Goal: Task Accomplishment & Management: Complete application form

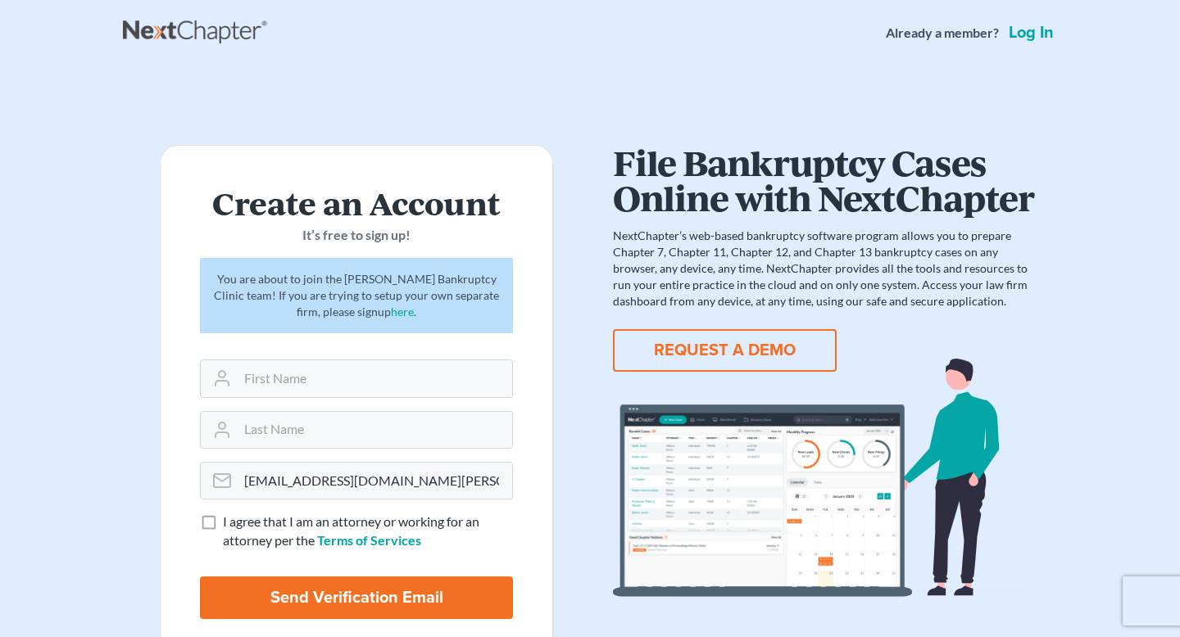
scroll to position [11, 0]
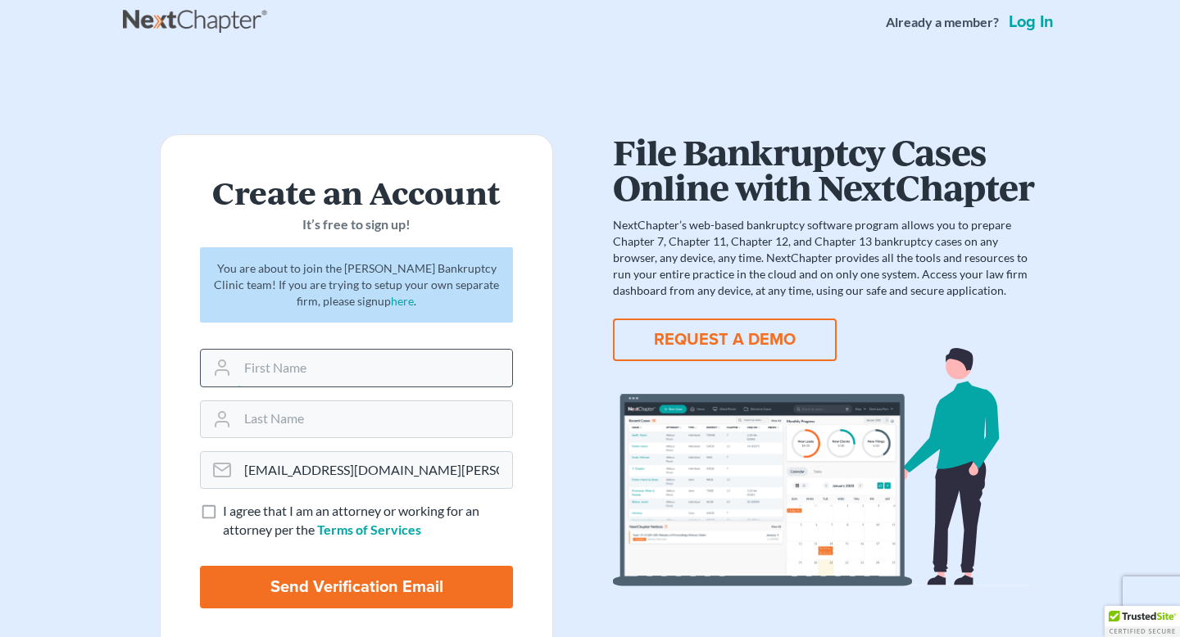
click at [352, 363] on input "text" at bounding box center [375, 368] width 274 height 36
type input "[PERSON_NAME]"
type input "Ohannesian"
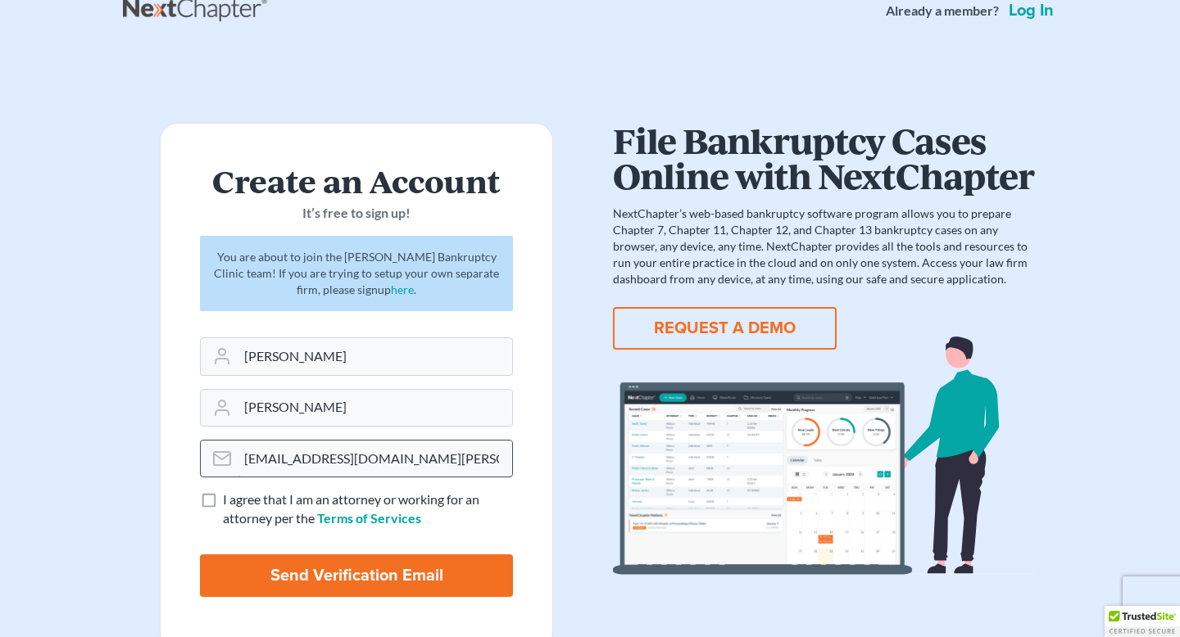
click at [294, 474] on input "njohannesian0929@email.campbell.edu" at bounding box center [375, 459] width 274 height 36
drag, startPoint x: 340, startPoint y: 463, endPoint x: 195, endPoint y: 465, distance: 145.0
click at [195, 465] on form "Create an Account It’s free to sign up! You are about to join the Stubbs Bankru…" at bounding box center [356, 387] width 393 height 528
drag, startPoint x: 347, startPoint y: 462, endPoint x: 228, endPoint y: 466, distance: 119.7
click at [228, 466] on div "njohannesian0929@email.campbell.edu" at bounding box center [356, 459] width 313 height 38
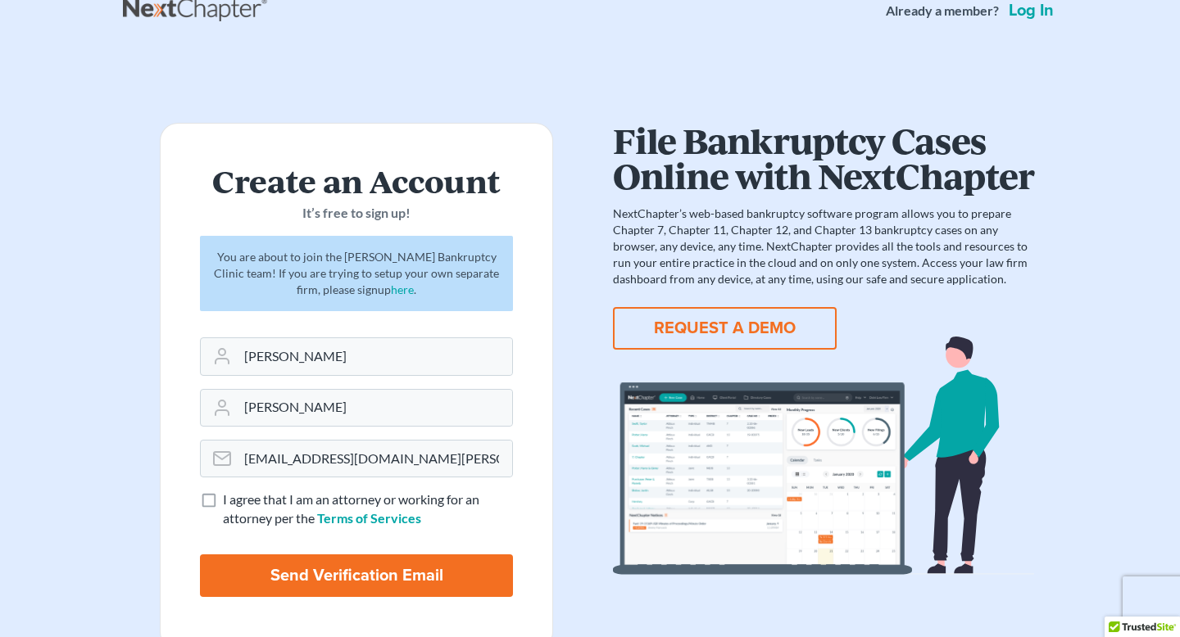
click at [223, 505] on label "I agree that I am an attorney or working for an attorney per the Terms of Servi…" at bounding box center [368, 510] width 290 height 38
click at [229, 501] on input "I agree that I am an attorney or working for an attorney per the Terms of Servi…" at bounding box center [234, 496] width 11 height 11
checkbox input "true"
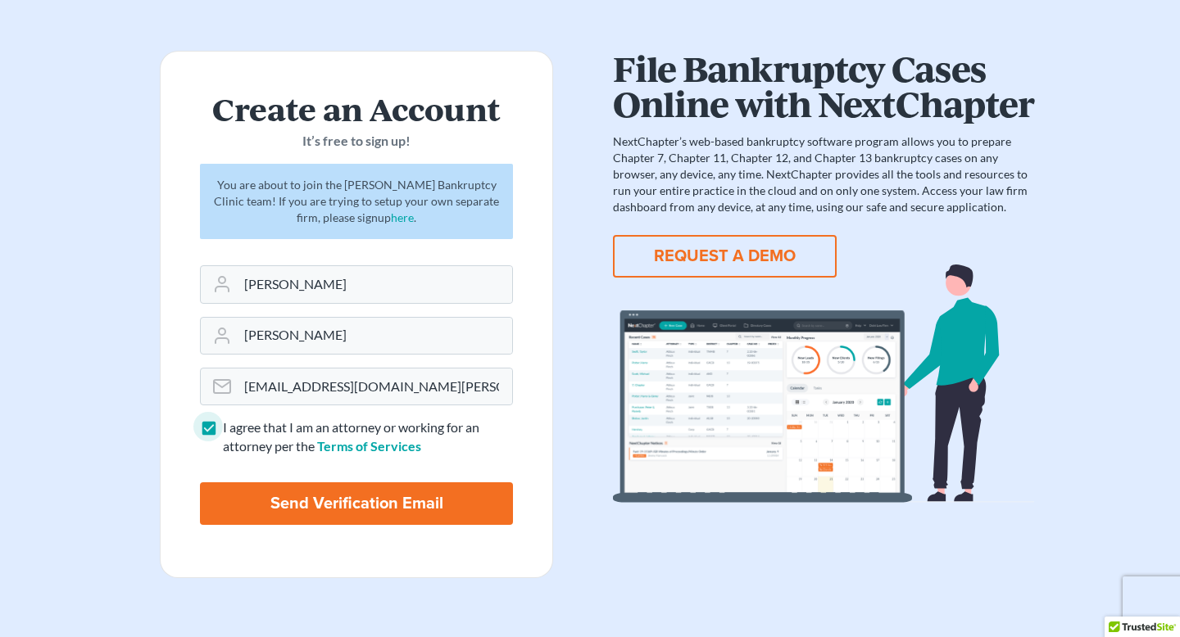
scroll to position [96, 0]
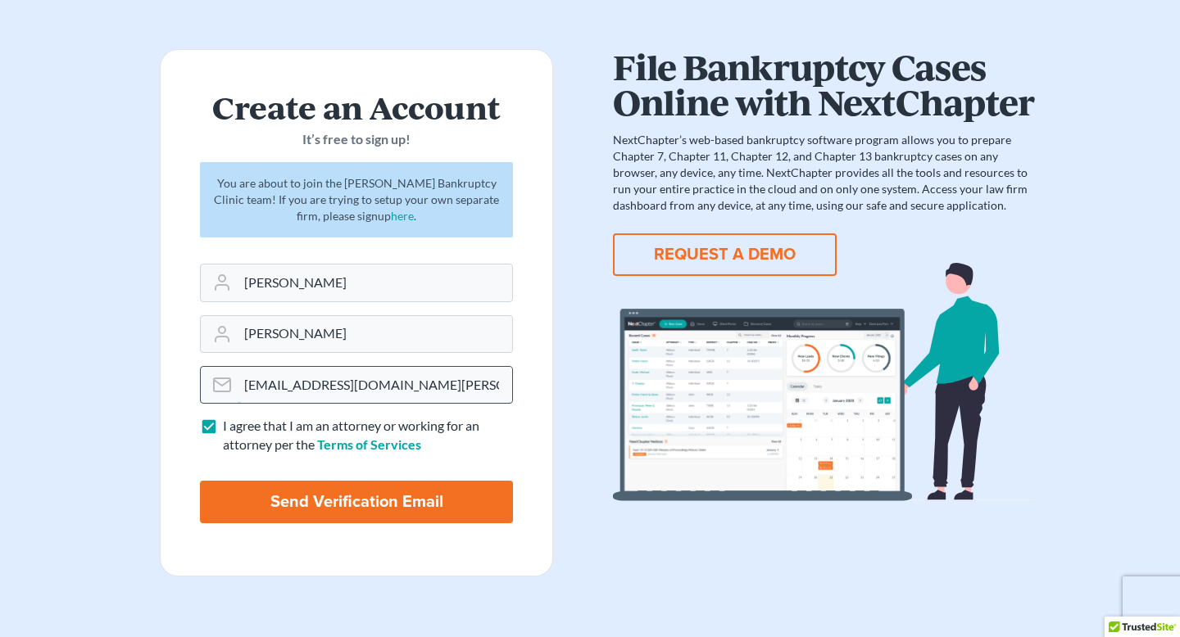
click at [407, 379] on input "njohannesian0929@email.campbell.edu" at bounding box center [375, 385] width 274 height 36
click at [412, 497] on input "Send Verification Email" at bounding box center [356, 502] width 313 height 43
type input "Thinking..."
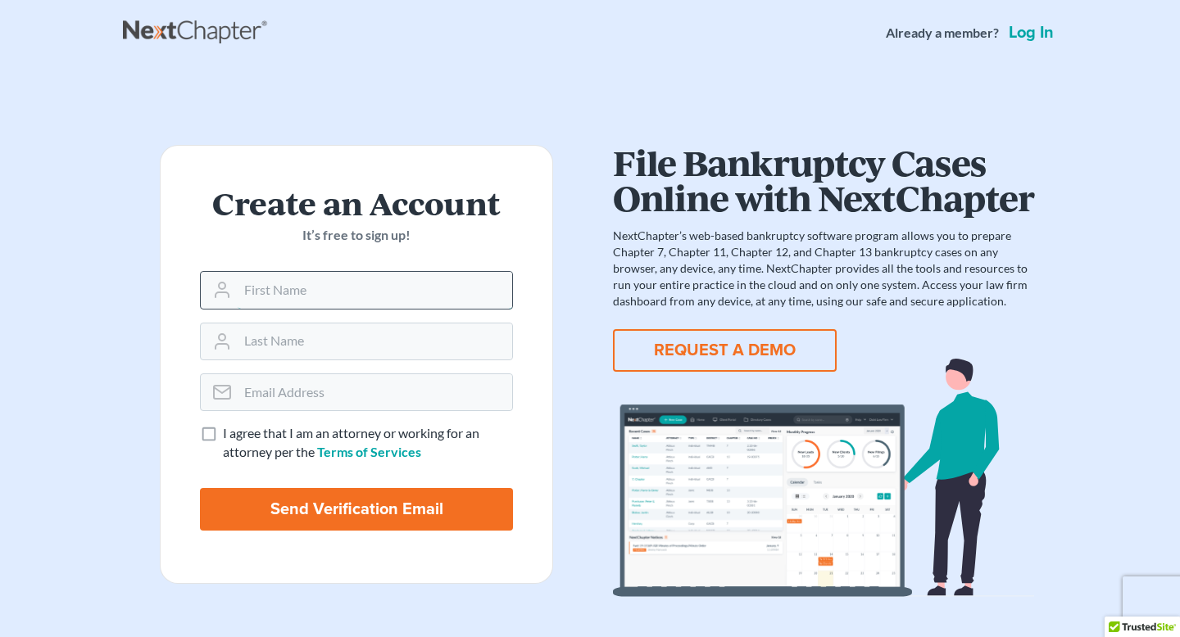
click at [387, 281] on input "text" at bounding box center [375, 290] width 274 height 36
type input "[PERSON_NAME]"
click at [344, 388] on input "email" at bounding box center [375, 392] width 274 height 36
type input "njohannesian0929@email.campbell.edu"
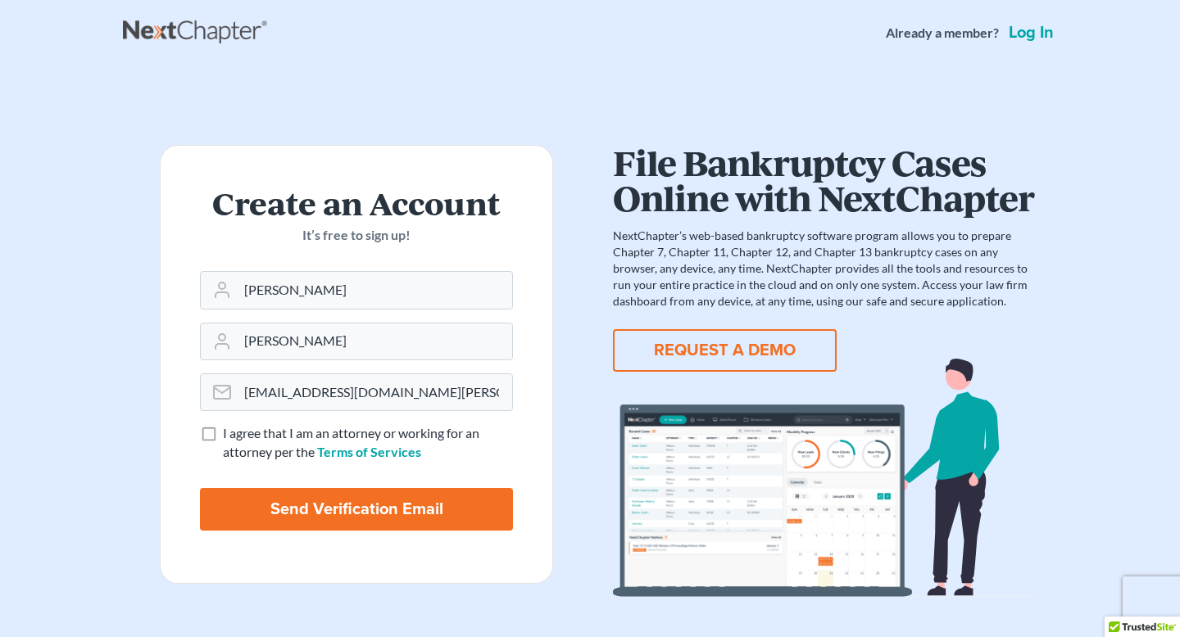
click at [293, 455] on span "I agree that I am an attorney or working for an attorney per the" at bounding box center [351, 442] width 256 height 34
click at [240, 435] on input "I agree that I am an attorney or working for an attorney per the Terms of Servi…" at bounding box center [234, 429] width 11 height 11
checkbox input "true"
click at [329, 524] on input "Send Verification Email" at bounding box center [356, 509] width 313 height 43
type input "Thinking..."
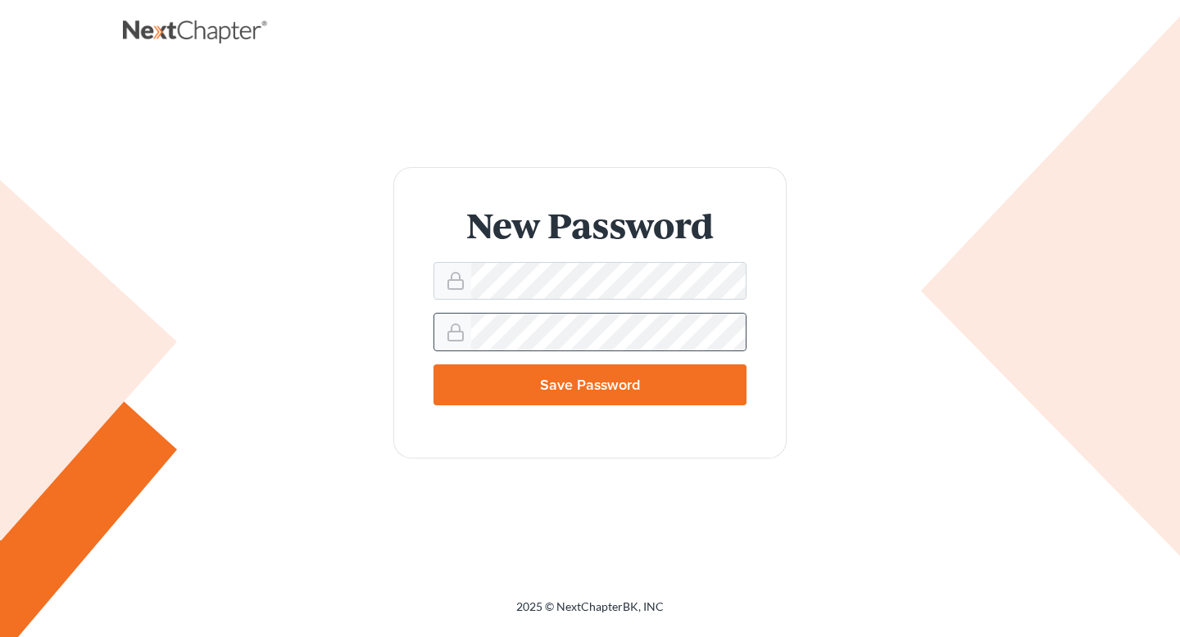
click at [633, 314] on div at bounding box center [589, 332] width 313 height 38
click at [433, 365] on input "Save Password" at bounding box center [589, 385] width 313 height 41
type input "Thinking..."
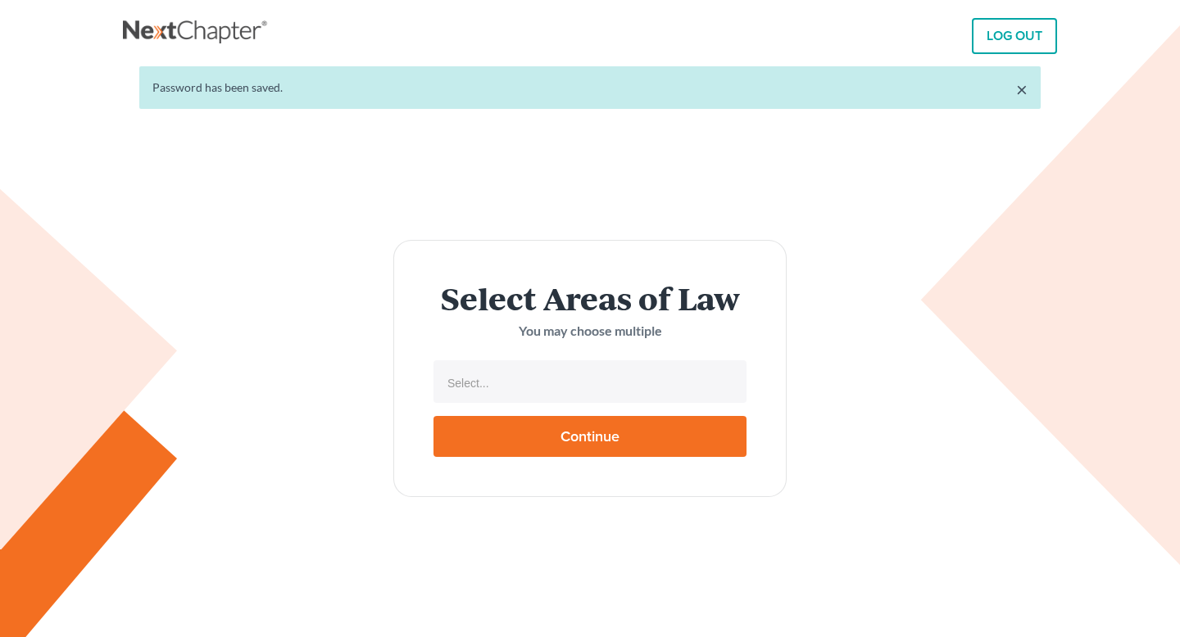
select select
click at [588, 386] on input "text" at bounding box center [588, 383] width 290 height 25
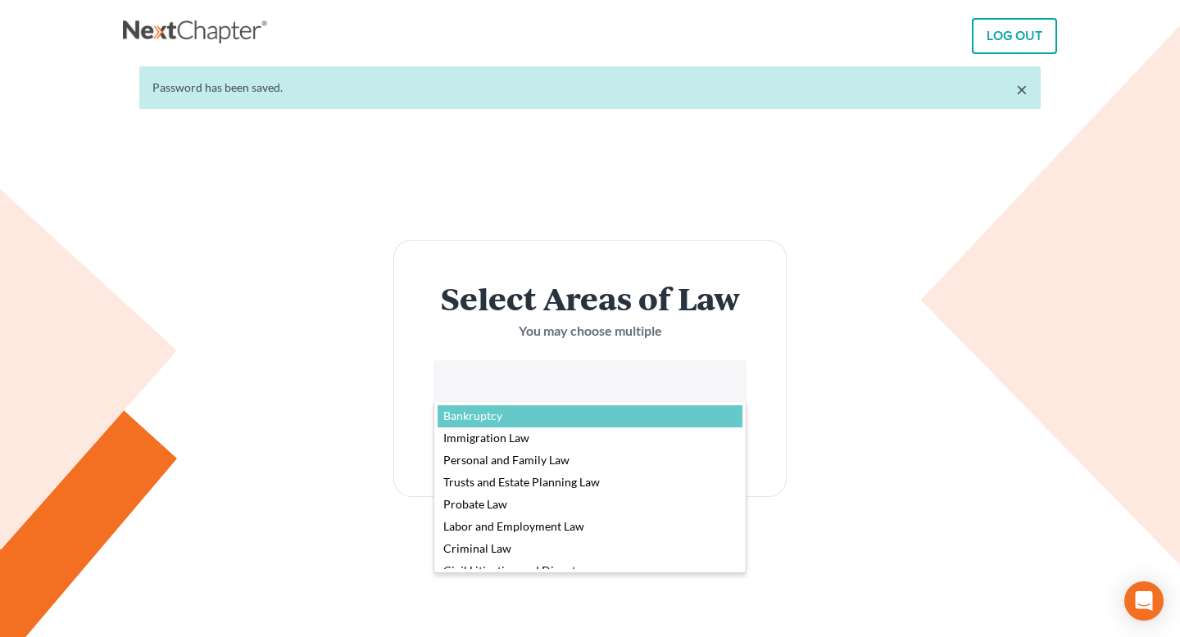
select select "4556"
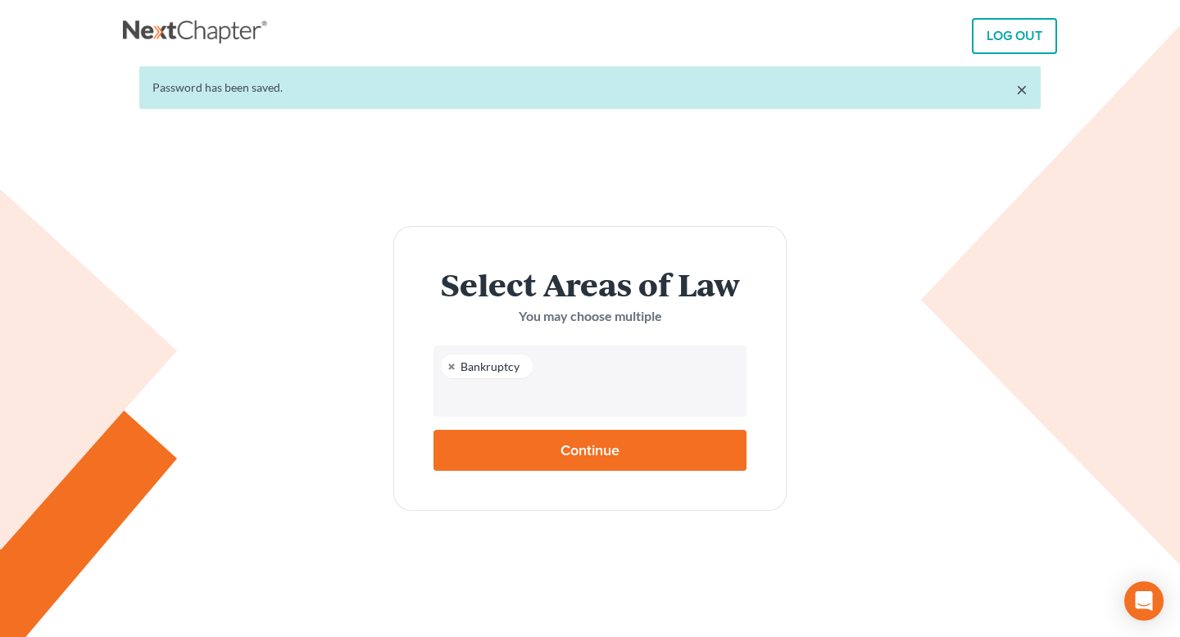
click at [573, 444] on input "Continue" at bounding box center [589, 450] width 313 height 41
type input "Thinking..."
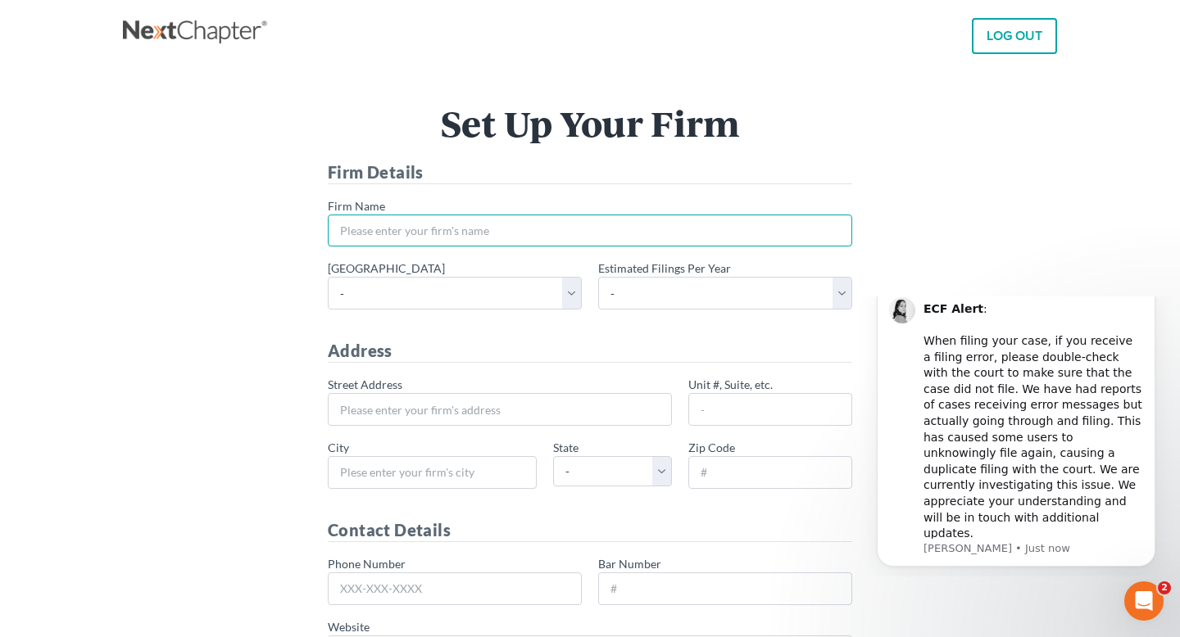
click at [615, 225] on input "* Firm Name" at bounding box center [590, 231] width 524 height 33
type input "[PERSON_NAME] Bankruptcy Clinic"
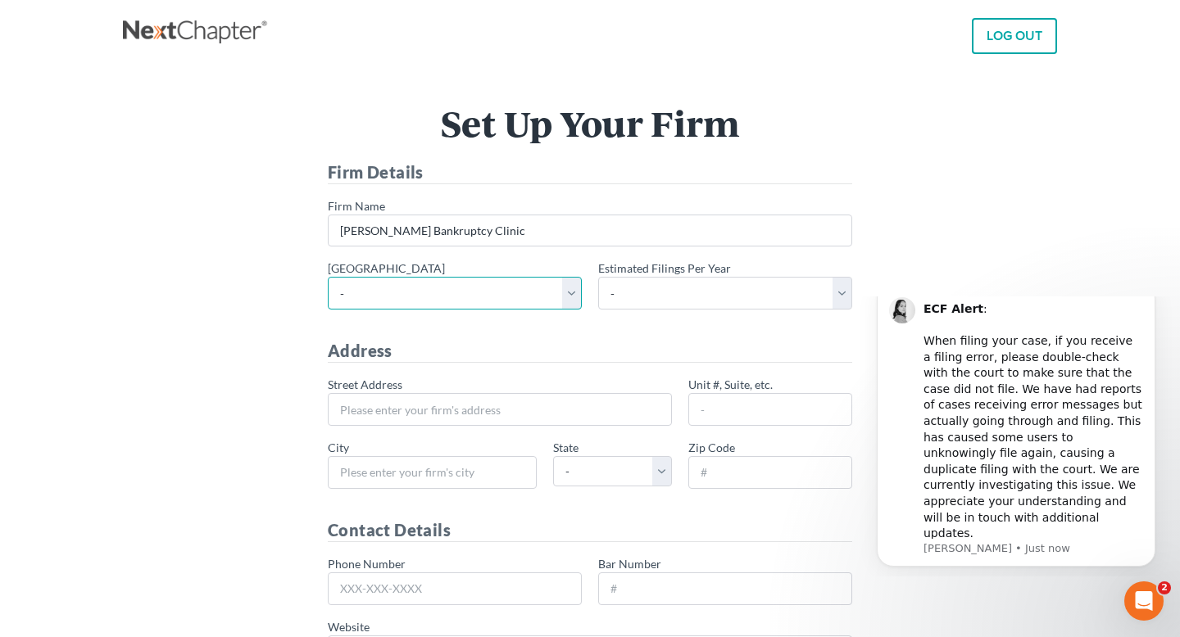
click at [507, 291] on select "- Alabama - Middle Alabama - Northern Alabama - Southern Alaska Arizona Arkansa…" at bounding box center [455, 293] width 254 height 33
select select "60"
click at [328, 277] on select "- Alabama - Middle Alabama - Northern Alabama - Southern Alaska Arizona Arkansa…" at bounding box center [455, 293] width 254 height 33
click at [652, 293] on select "- 1-10 11-50 50+" at bounding box center [725, 293] width 254 height 33
click at [649, 276] on label "* Estimated Filings Per Year" at bounding box center [664, 268] width 133 height 17
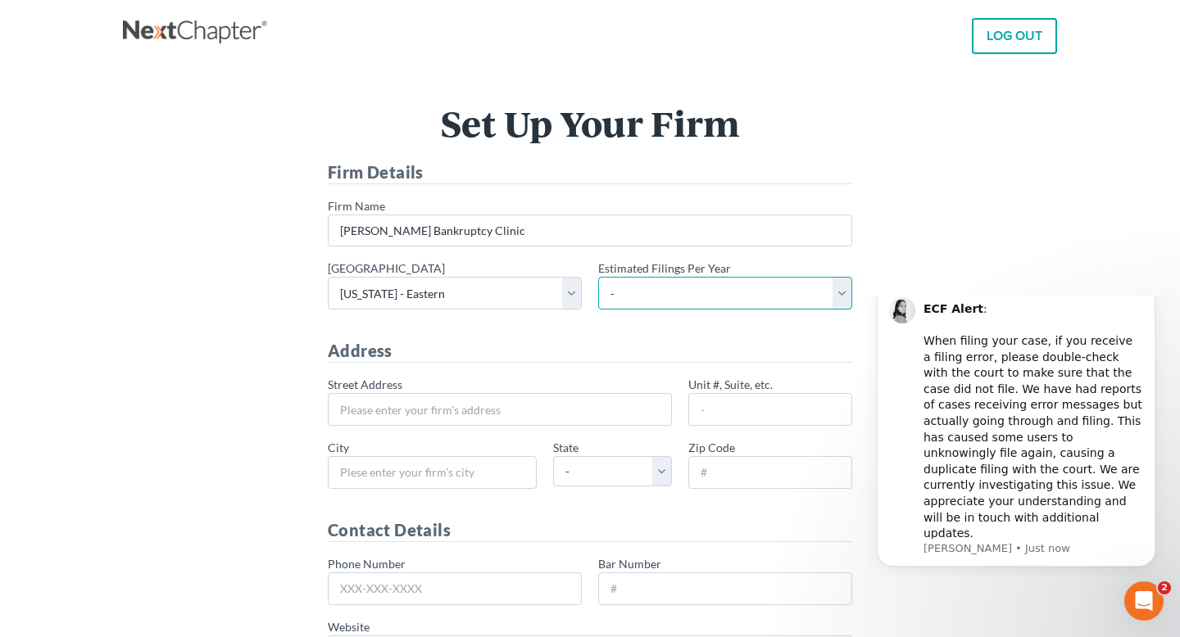
click at [649, 277] on select "- 1-10 11-50 50+" at bounding box center [725, 293] width 254 height 33
click at [646, 290] on select "- 1-10 11-50 50+" at bounding box center [725, 293] width 254 height 33
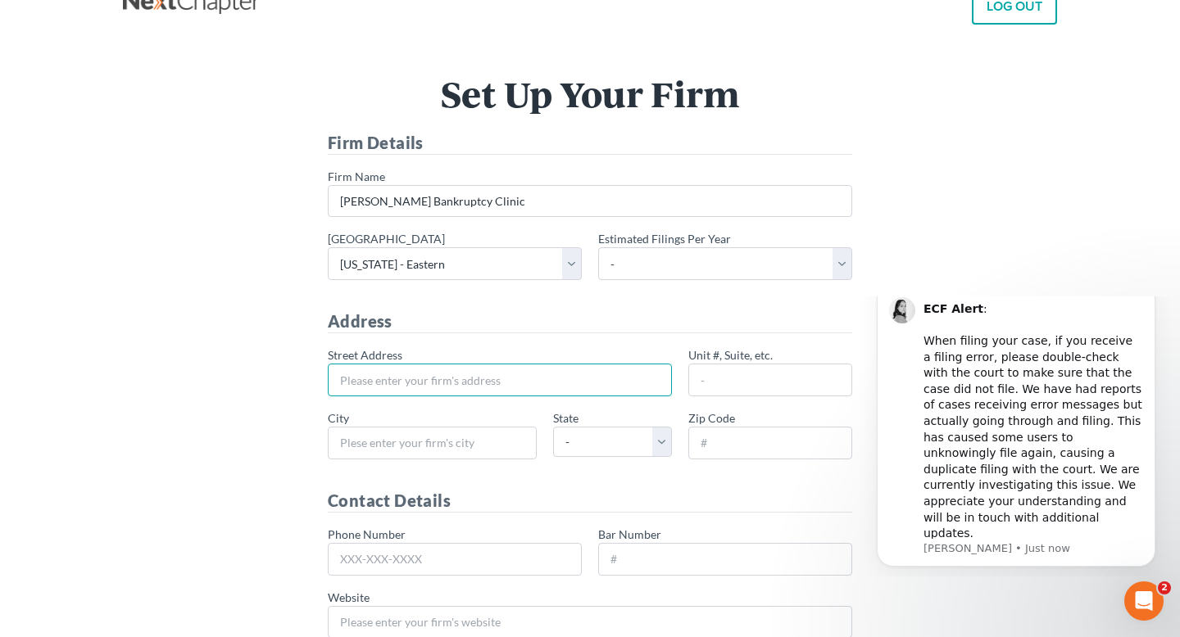
click at [481, 368] on input "* Street Address" at bounding box center [500, 380] width 344 height 33
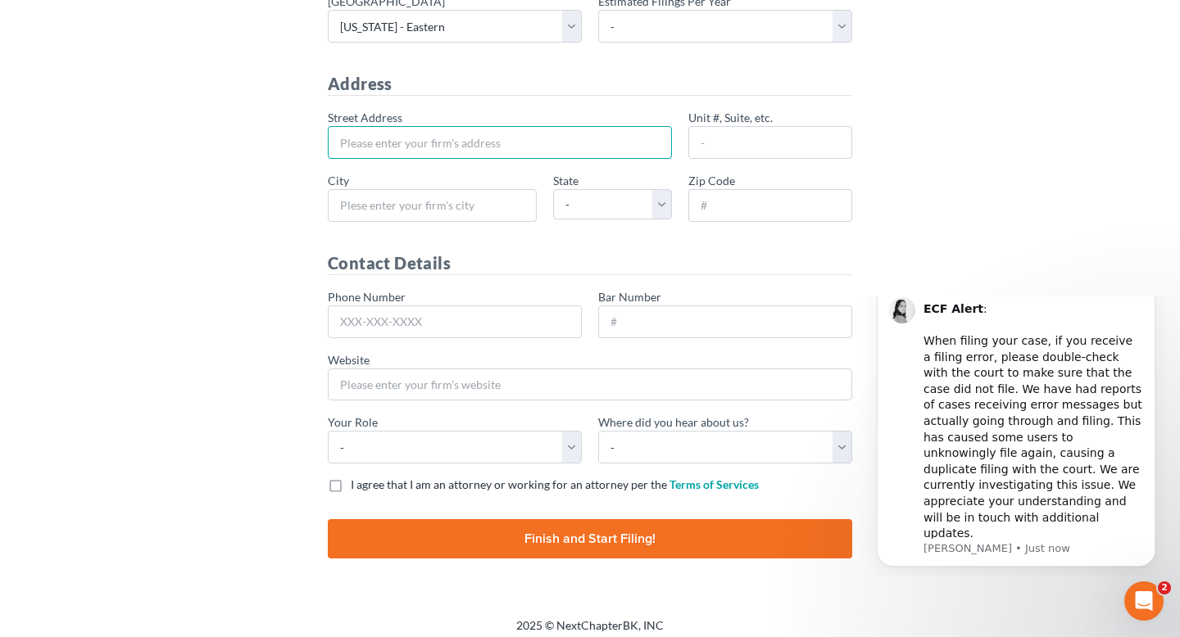
scroll to position [254, 0]
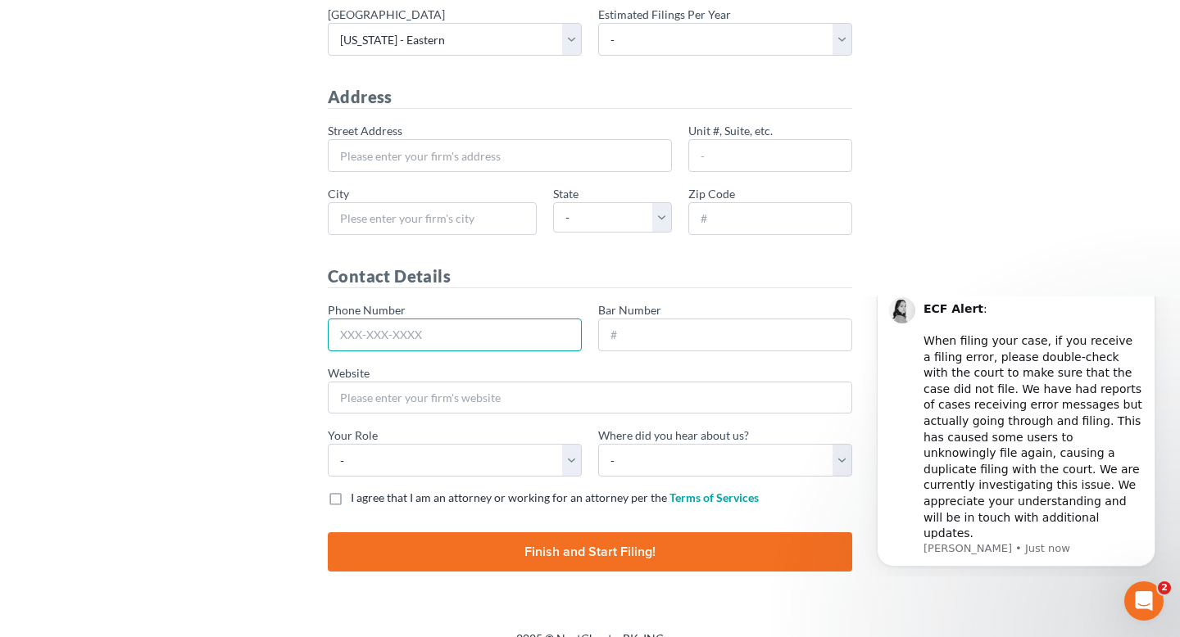
click at [401, 330] on input "Phone Number" at bounding box center [455, 335] width 254 height 33
click at [251, 348] on div "Set Up Your Firm Firm Details * Firm Name Stubbs Bankruptcy Clinic * Primary di…" at bounding box center [590, 222] width 918 height 740
click at [404, 455] on select "- Attorney Paralegal Assistant" at bounding box center [455, 460] width 254 height 33
select select "paralegal"
click at [328, 444] on select "- Attorney Paralegal Assistant" at bounding box center [455, 460] width 254 height 33
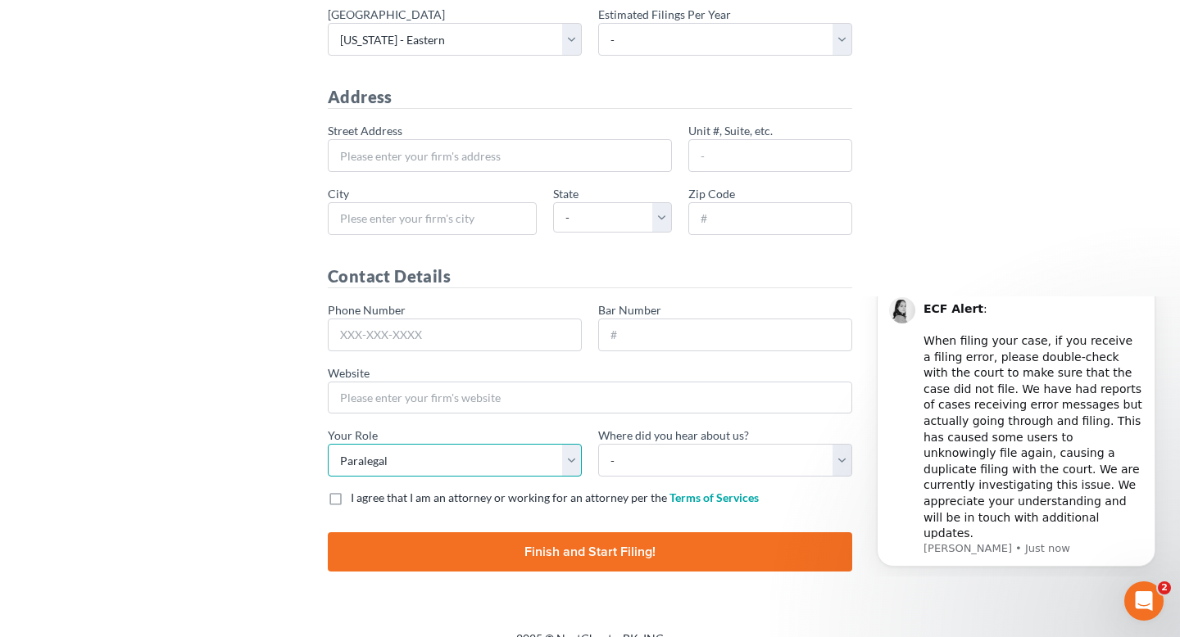
click at [526, 461] on select "- Attorney Paralegal Assistant" at bounding box center [455, 460] width 254 height 33
select select
click at [328, 444] on select "- Attorney Paralegal Assistant" at bounding box center [455, 460] width 254 height 33
click at [666, 460] on select "- Bar association Capterra Clio Email Facebook Google Word of mouth Other" at bounding box center [725, 460] width 254 height 33
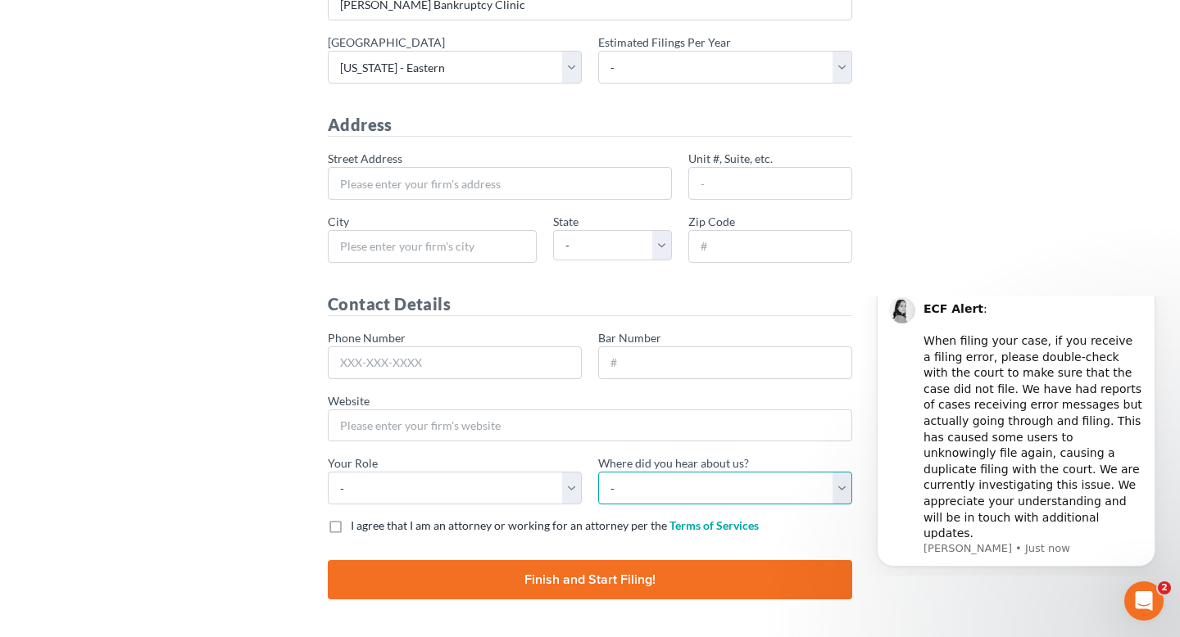
scroll to position [225, 0]
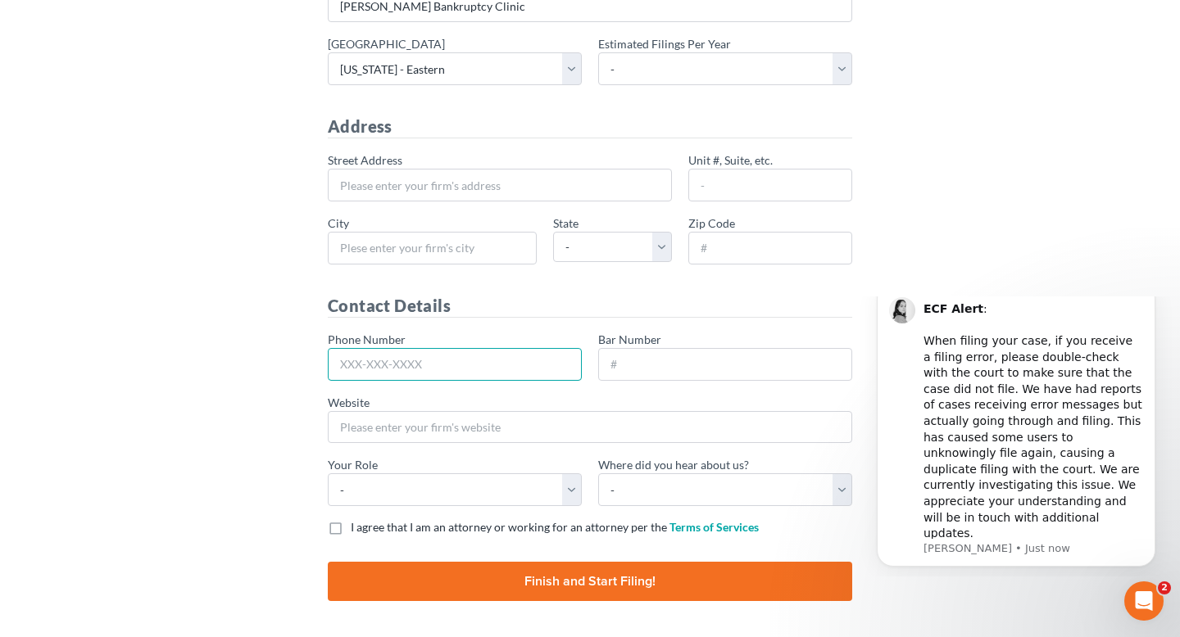
click at [492, 369] on input "Phone Number" at bounding box center [455, 364] width 254 height 33
type input "908-342-8143"
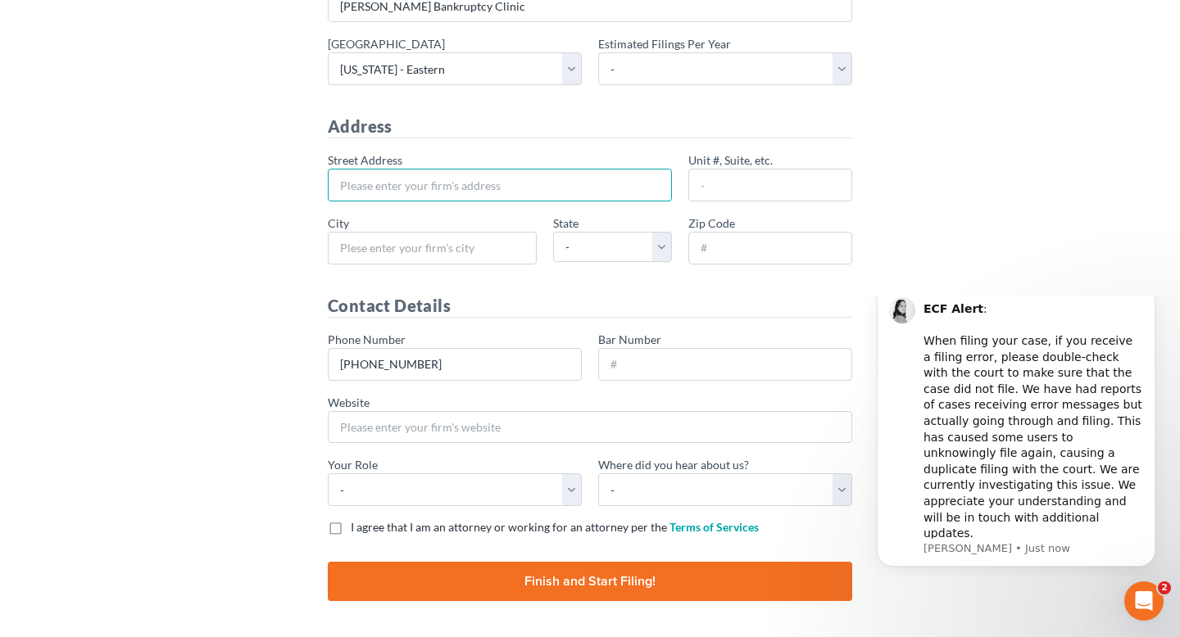
type input "8001A Winchester Dr"
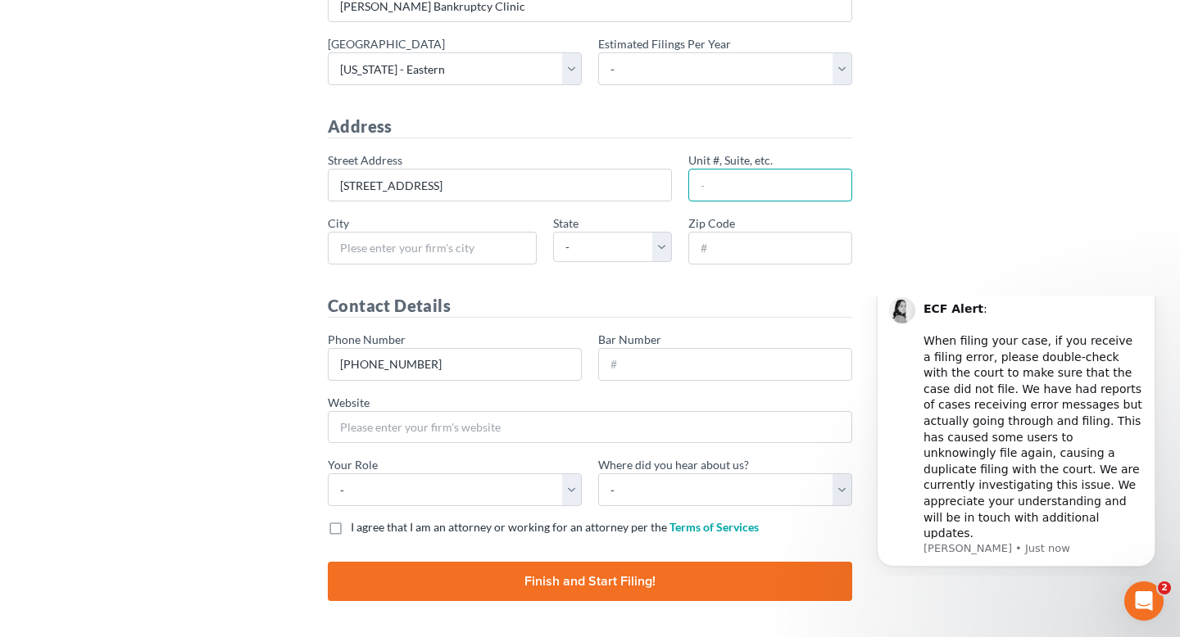
type input "MPN246-1"
type input "Raleigh"
select select "NC"
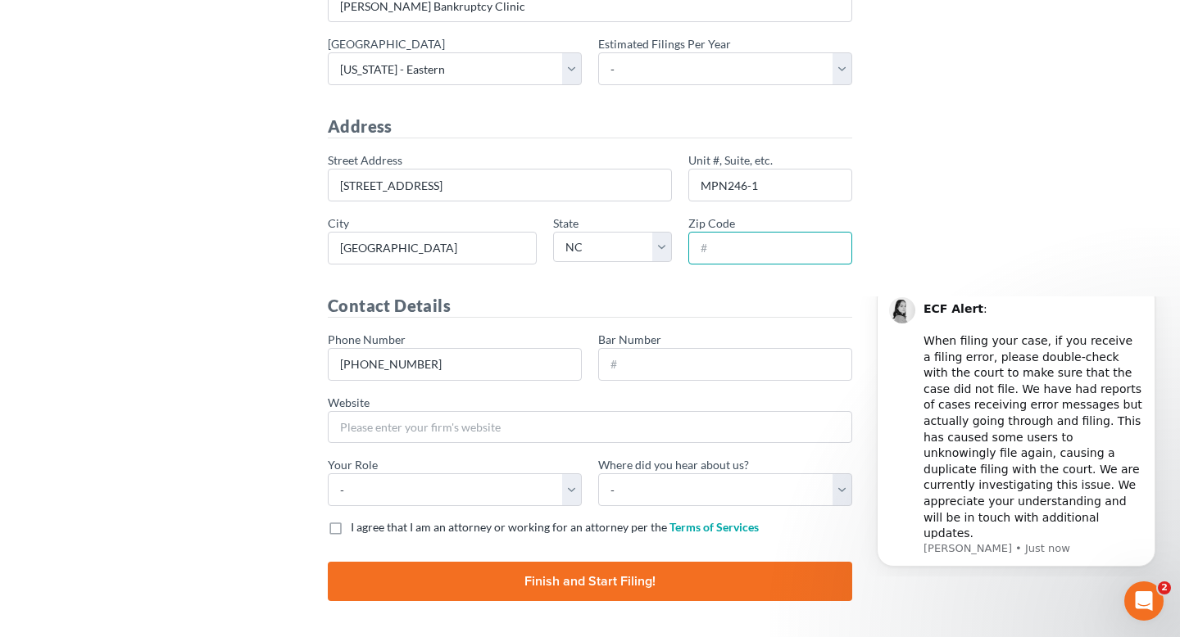
type input "27612"
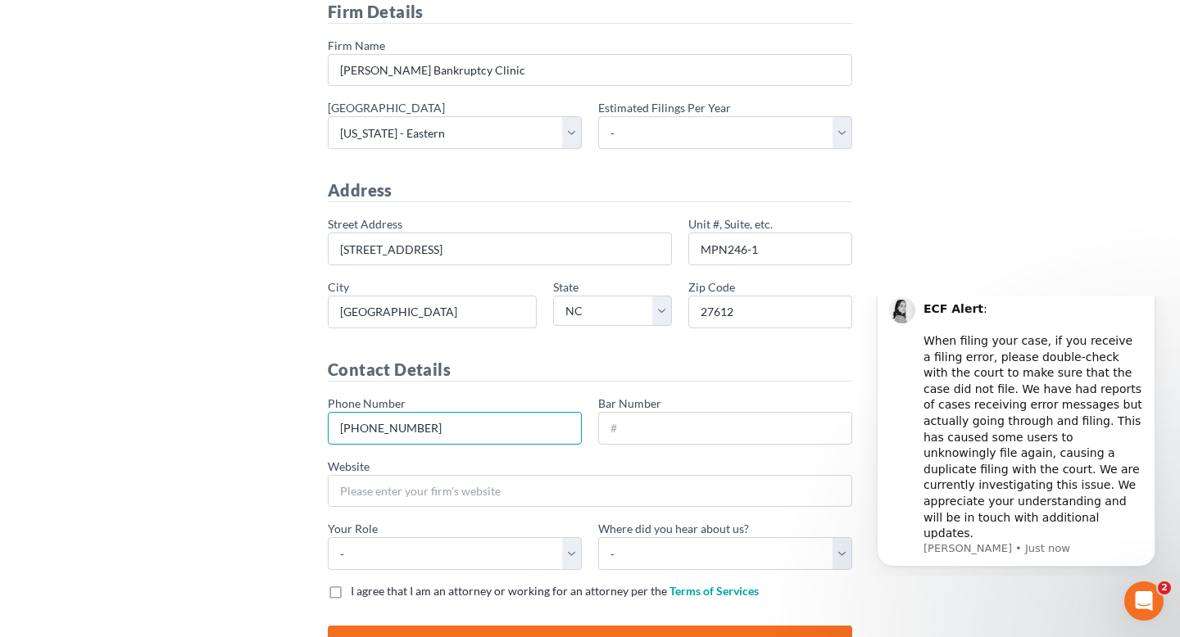
scroll to position [156, 0]
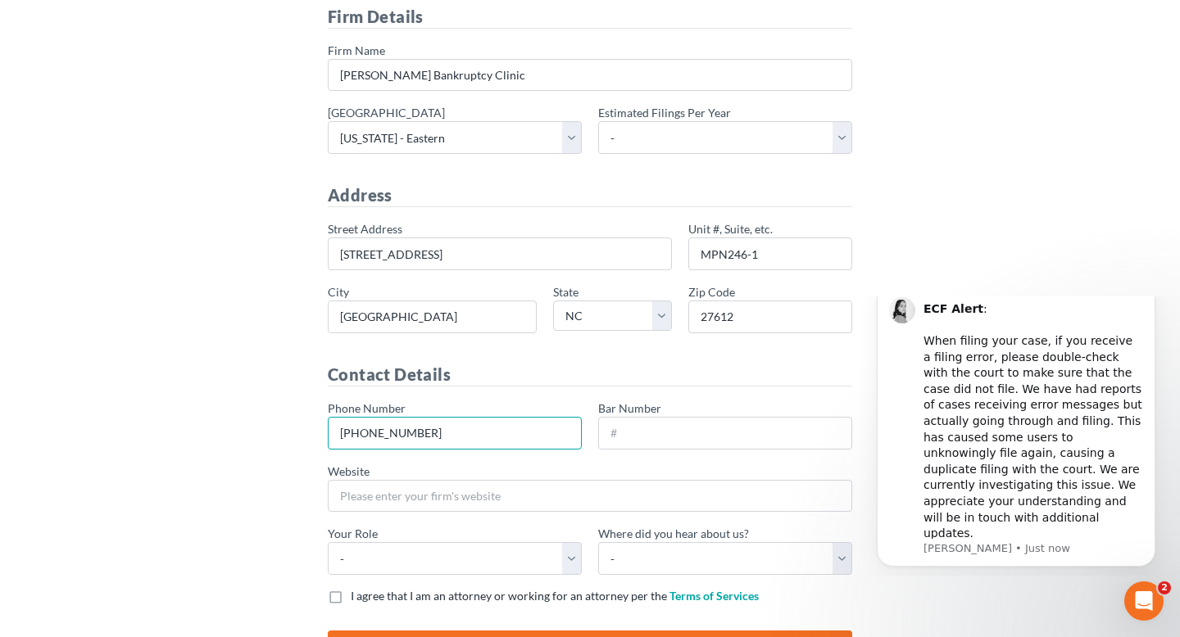
drag, startPoint x: 451, startPoint y: 440, endPoint x: 315, endPoint y: 423, distance: 137.9
click at [315, 423] on div "Set Up Your Firm Firm Details * Firm Name Stubbs Bankruptcy Clinic * Primary di…" at bounding box center [590, 320] width 918 height 740
click at [409, 338] on div "* Street Address 8001A Winchester Dr Unit #, Suite, etc. MPN246-1 * City Raleig…" at bounding box center [590, 283] width 541 height 126
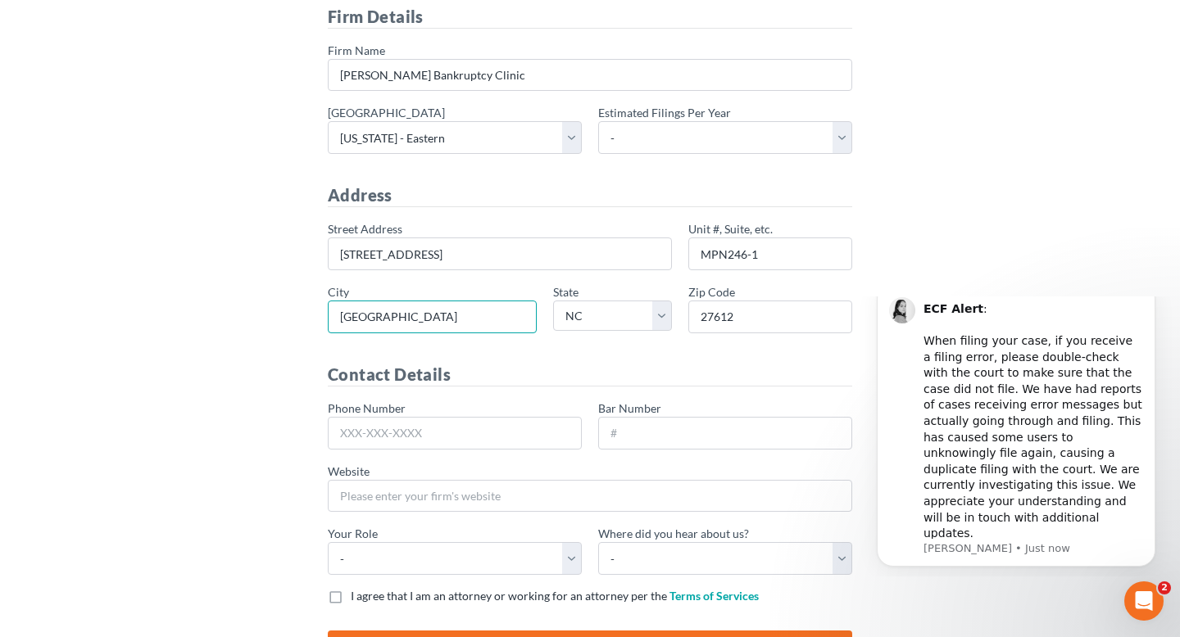
drag, startPoint x: 415, startPoint y: 314, endPoint x: 297, endPoint y: 305, distance: 118.3
click at [297, 305] on div "Set Up Your Firm Firm Details * Firm Name Stubbs Bankruptcy Clinic * Primary di…" at bounding box center [590, 320] width 918 height 740
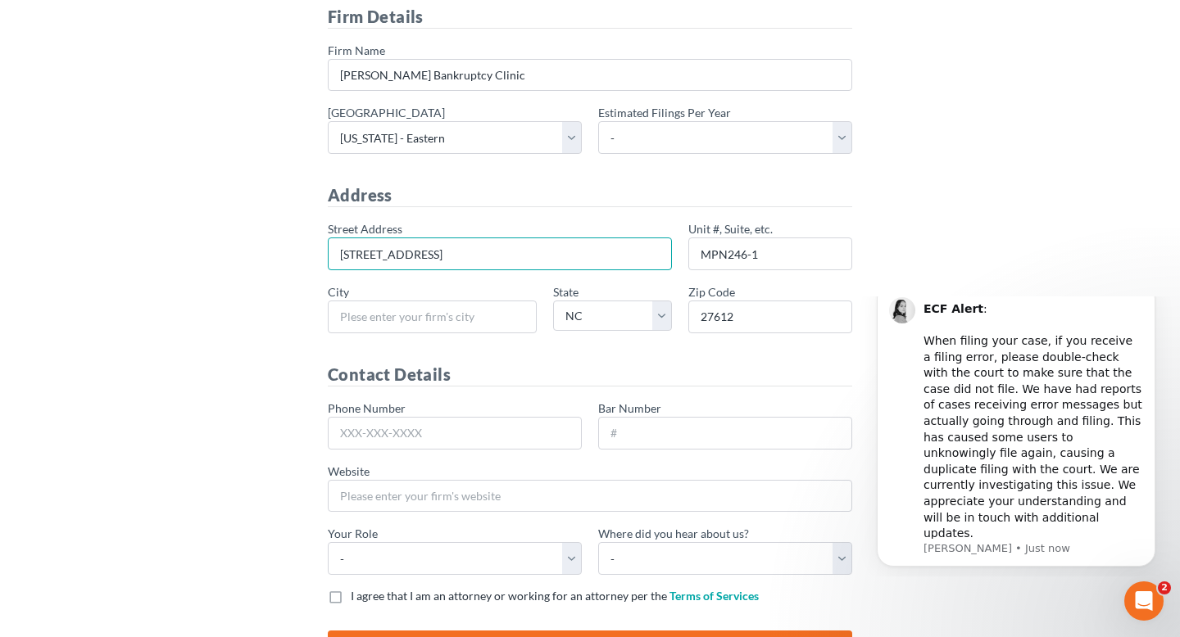
drag, startPoint x: 506, startPoint y: 246, endPoint x: 317, endPoint y: 230, distance: 189.1
click at [317, 230] on div "Set Up Your Firm Firm Details * Firm Name Stubbs Bankruptcy Clinic * Primary di…" at bounding box center [590, 320] width 918 height 740
drag, startPoint x: 774, startPoint y: 255, endPoint x: 527, endPoint y: 247, distance: 247.6
click at [527, 247] on div "* Street Address Unit #, Suite, etc. MPN246-1 * City * State - AL AK AR AZ CA C…" at bounding box center [590, 283] width 541 height 126
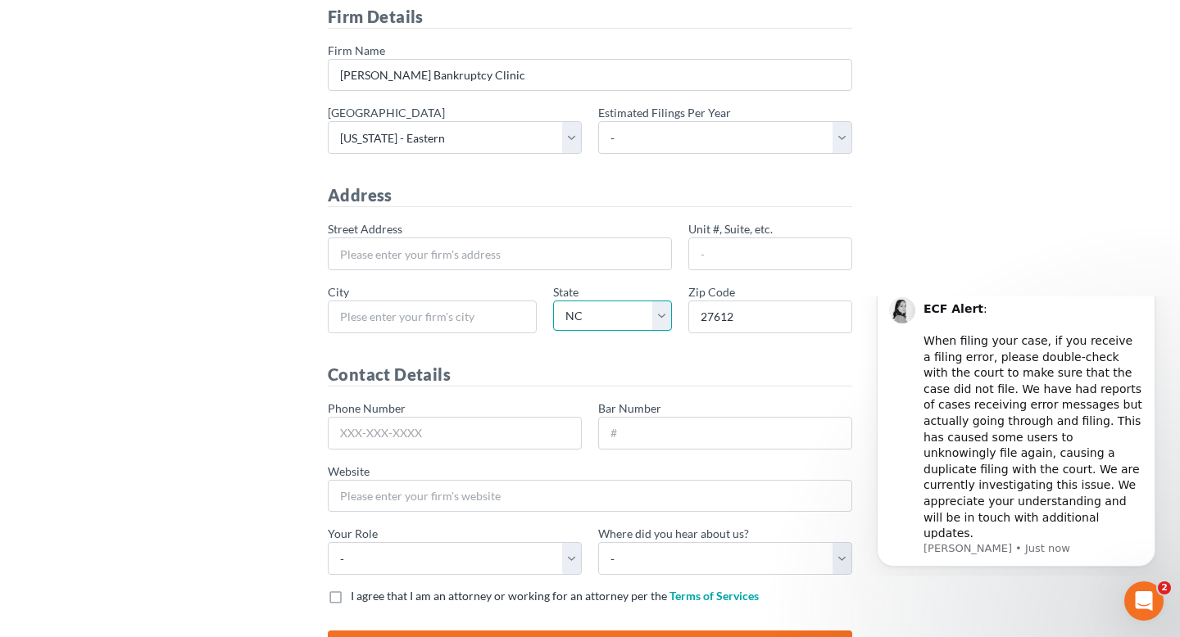
click at [622, 317] on select "- AL AK AR AZ CA CO CT DE DC FL GA GU HI ID IL IN IA KS KY LA ME MD MA MI MN MS…" at bounding box center [612, 316] width 119 height 30
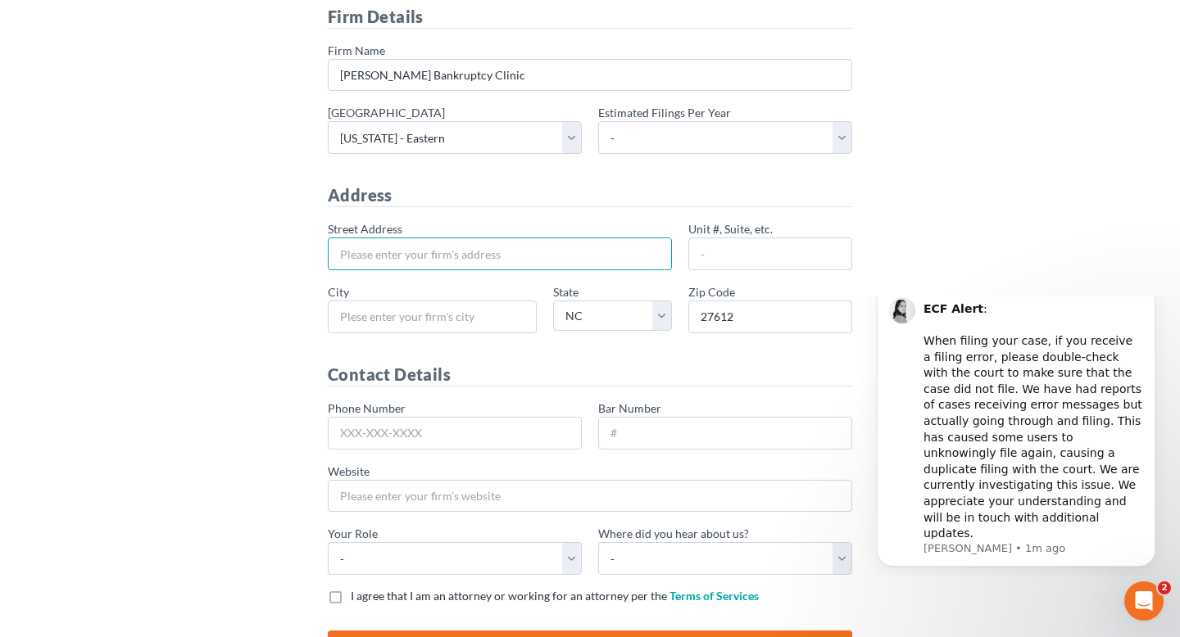
click at [510, 246] on input "* Street Address" at bounding box center [500, 254] width 344 height 33
paste input "225 Hillsborough Street"
type input "225 Hillsborough Street"
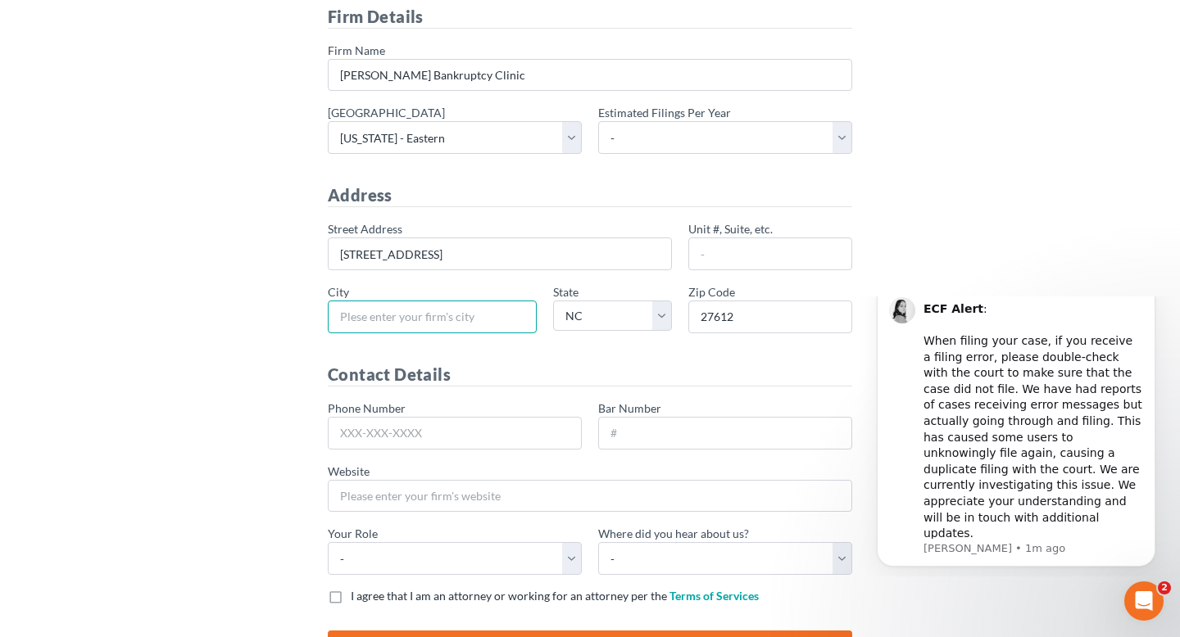
click at [466, 312] on input "* City" at bounding box center [432, 317] width 209 height 33
paste input "Raleigh"
type input "Raleigh"
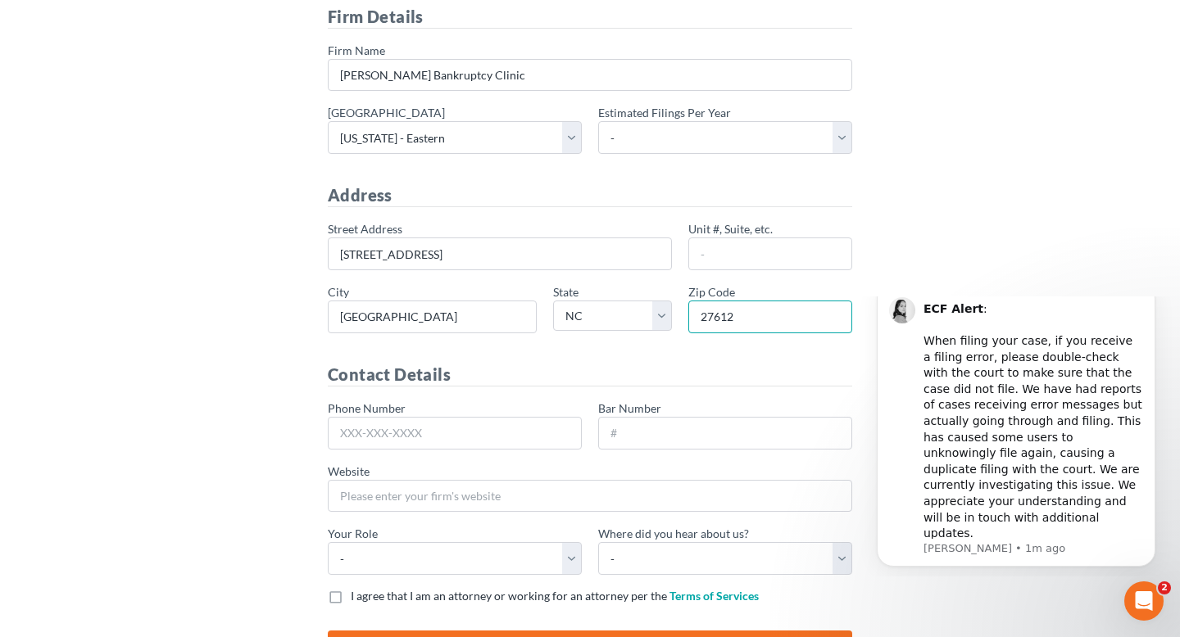
click at [768, 330] on input "27612" at bounding box center [770, 317] width 164 height 33
drag, startPoint x: 794, startPoint y: 313, endPoint x: 630, endPoint y: 310, distance: 163.9
click at [630, 310] on div "* Street Address 225 Hillsborough Street Unit #, Suite, etc. * City Raleigh * S…" at bounding box center [590, 283] width 541 height 126
paste input "03"
type input "27603"
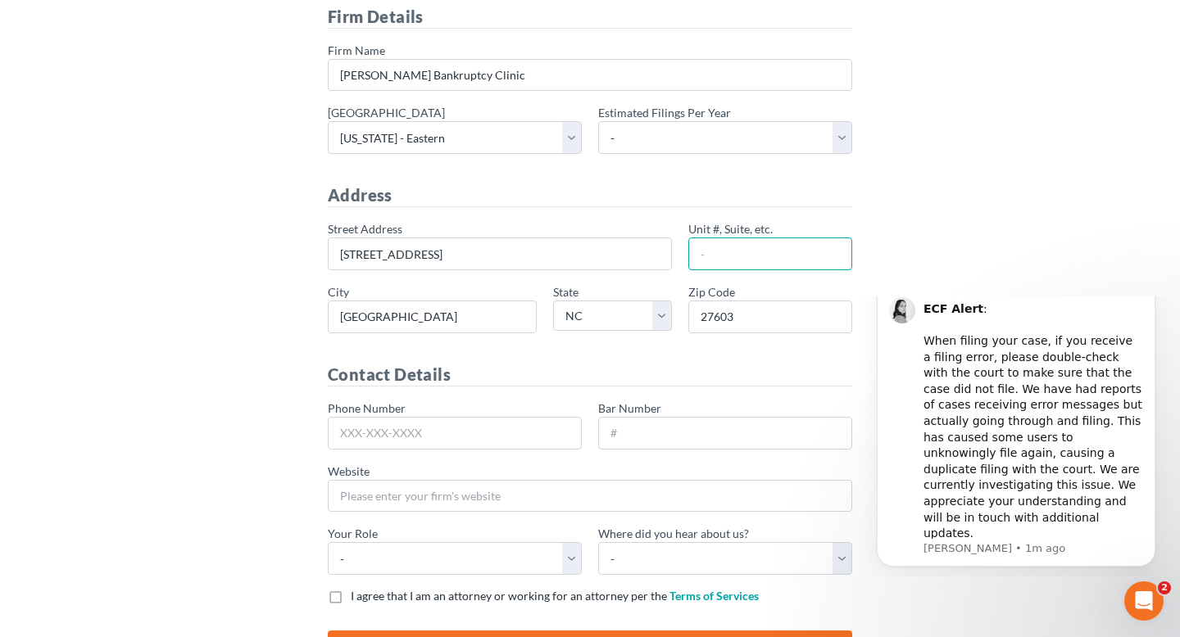
click at [739, 246] on input "Unit #, Suite, etc." at bounding box center [770, 254] width 164 height 33
click at [531, 395] on form "Firm Details * Firm Name Stubbs Bankruptcy Clinic * Primary district - Alabama …" at bounding box center [590, 337] width 524 height 665
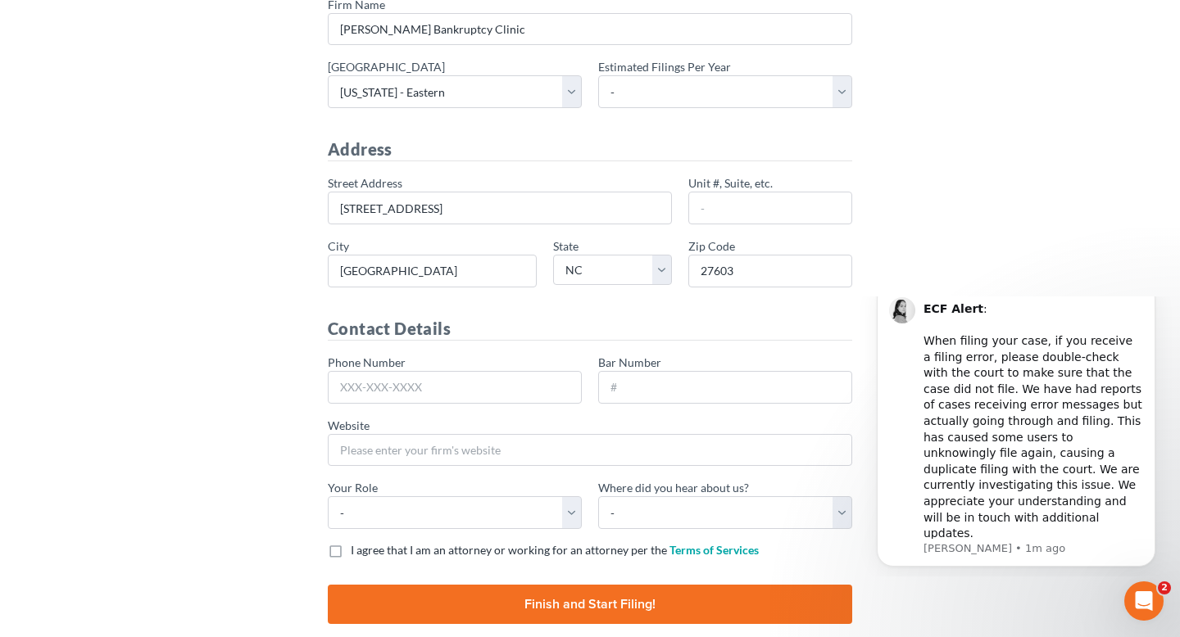
scroll to position [209, 0]
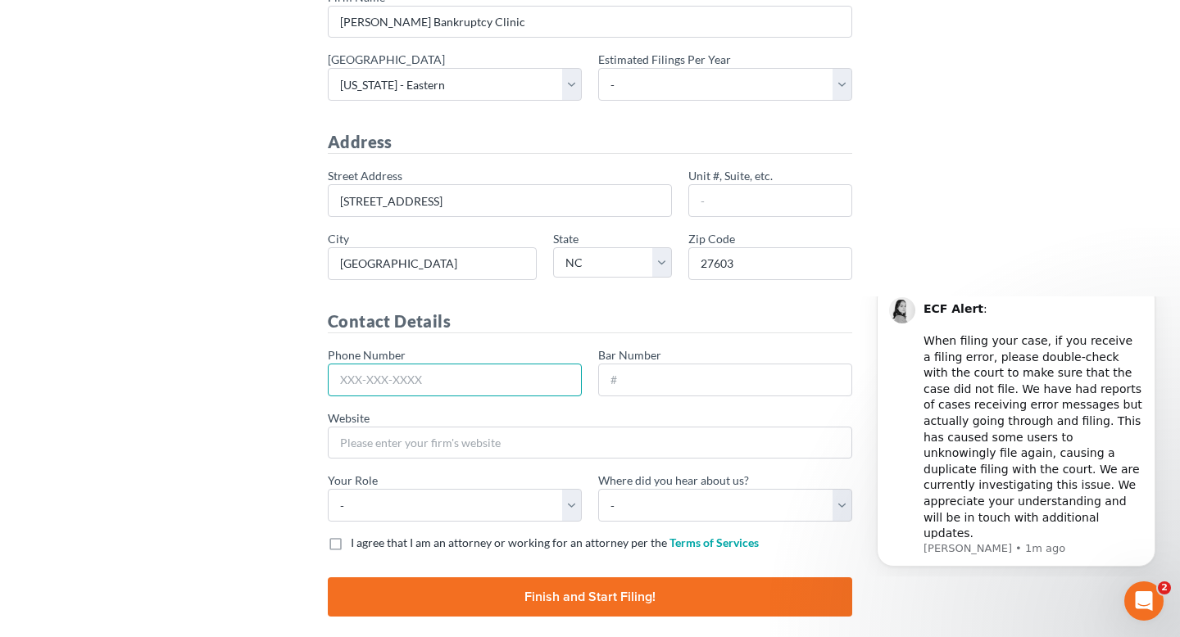
click at [461, 373] on input "Phone Number" at bounding box center [455, 380] width 254 height 33
paste input "919-865-4484"
type input "919-865-4484"
drag, startPoint x: 491, startPoint y: 371, endPoint x: 339, endPoint y: 371, distance: 151.6
click at [339, 371] on input "919-865-4484" at bounding box center [455, 380] width 254 height 33
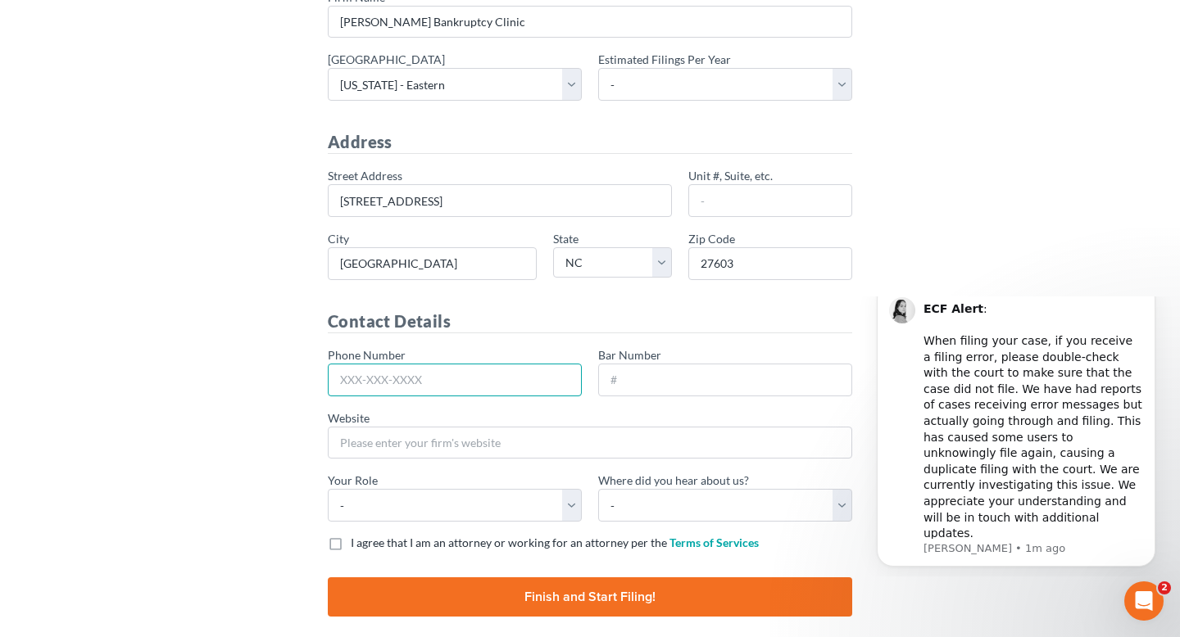
paste input "919-865-4484"
type input "919-865-4484"
click at [465, 600] on input "Finish and Start Filing!" at bounding box center [590, 597] width 524 height 39
type input "Thinking..."
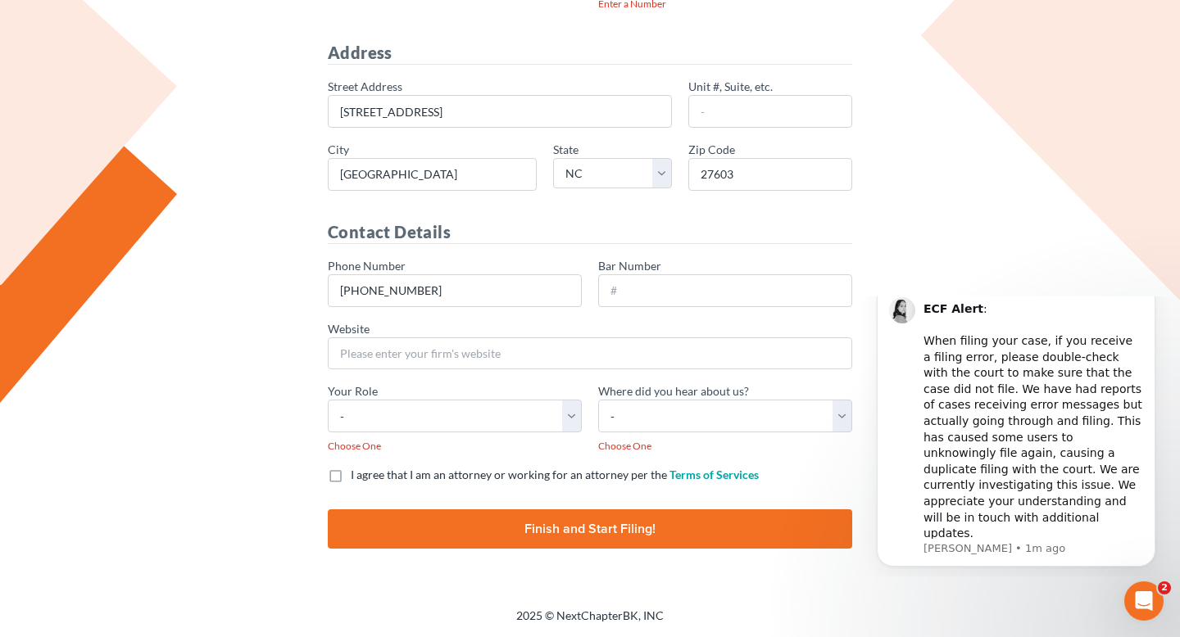
click at [506, 485] on form "Firm Details * Firm Name [PERSON_NAME] Bankruptcy Clinic * [GEOGRAPHIC_DATA] [U…" at bounding box center [590, 195] width 524 height 708
click at [506, 474] on span "I agree that I am an attorney or working for an attorney per the" at bounding box center [509, 475] width 316 height 14
click at [368, 474] on input "I agree that I am an attorney or working for an attorney per the Terms of Servi…" at bounding box center [362, 472] width 11 height 11
checkbox input "true"
click at [516, 519] on input "Finish and Start Filing!" at bounding box center [590, 529] width 524 height 39
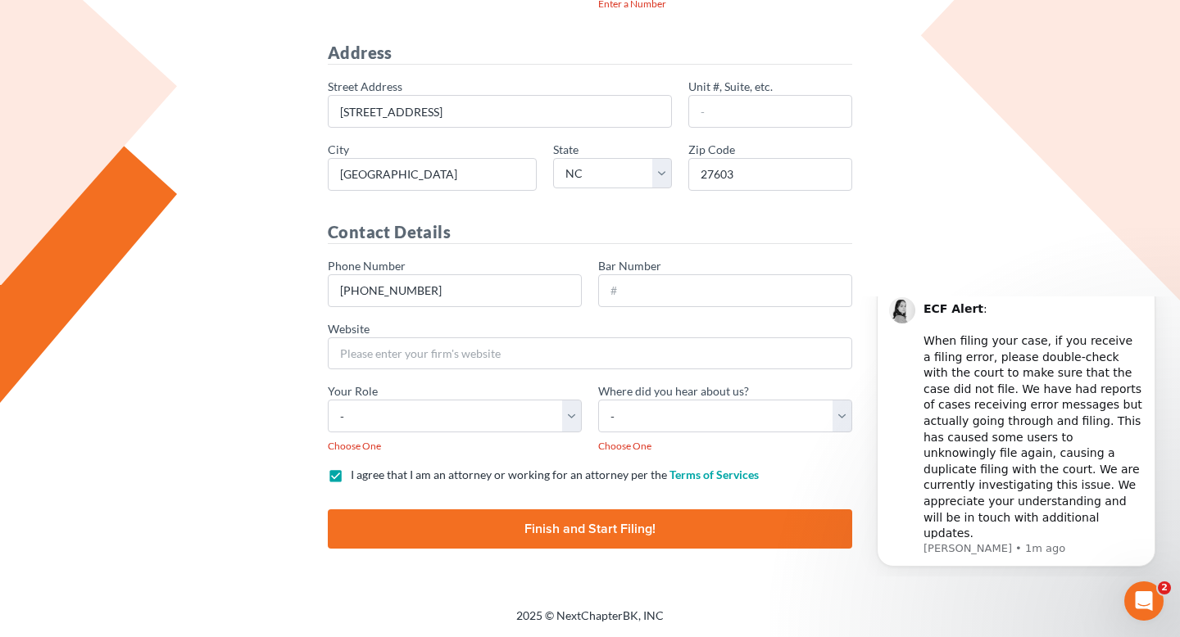
type input "Thinking..."
click at [497, 408] on select "- Attorney Paralegal Assistant" at bounding box center [455, 416] width 254 height 33
select select "paralegal"
click at [328, 400] on select "- Attorney Paralegal Assistant" at bounding box center [455, 416] width 254 height 33
click at [704, 424] on select "- Bar association Capterra Clio Email Facebook Google Word of mouth Other" at bounding box center [725, 416] width 254 height 33
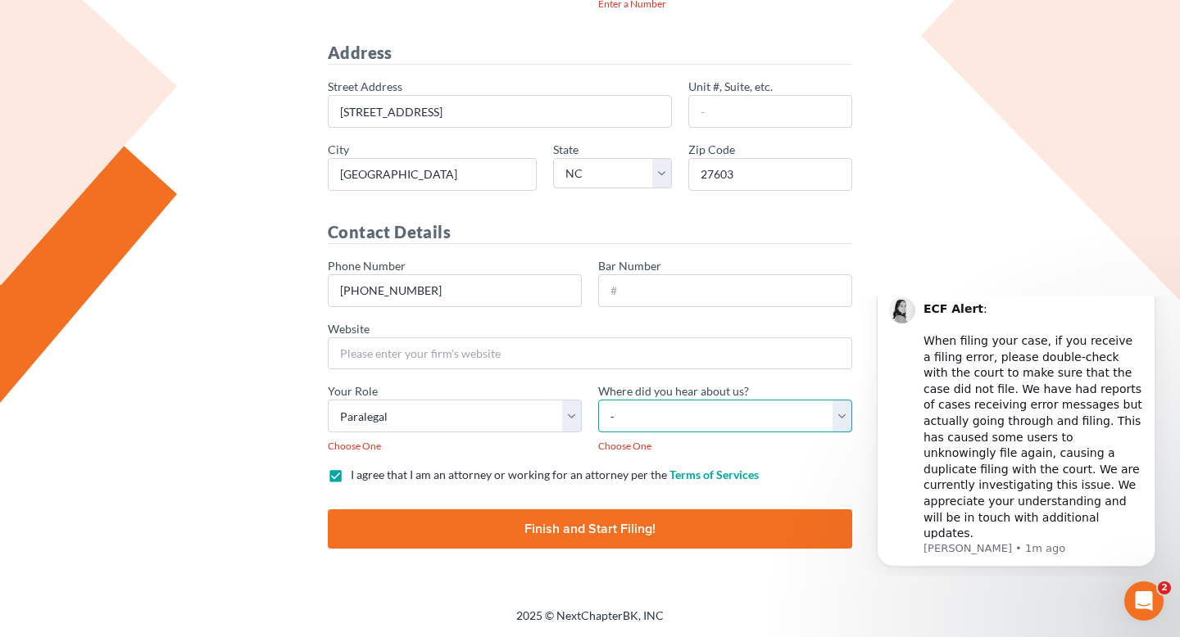
select select "Other"
click at [598, 400] on select "- Bar association Capterra Clio Email Facebook Google Word of mouth Other" at bounding box center [725, 416] width 254 height 33
click at [534, 539] on input "Finish and Start Filing!" at bounding box center [590, 529] width 524 height 39
type input "Thinking..."
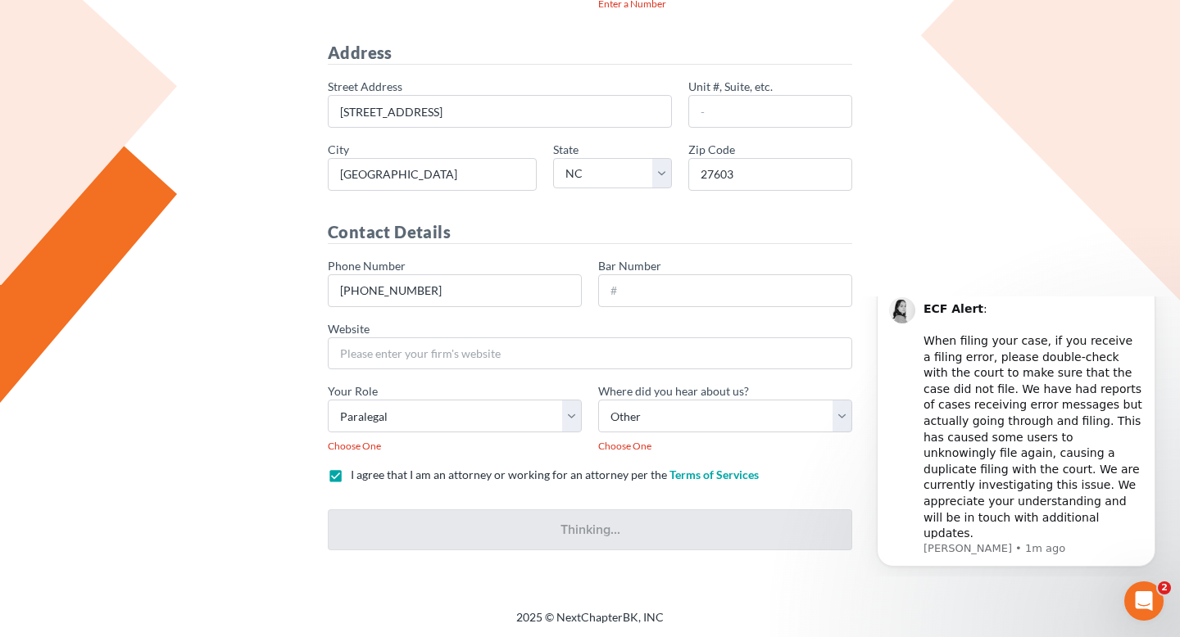
scroll to position [320, 0]
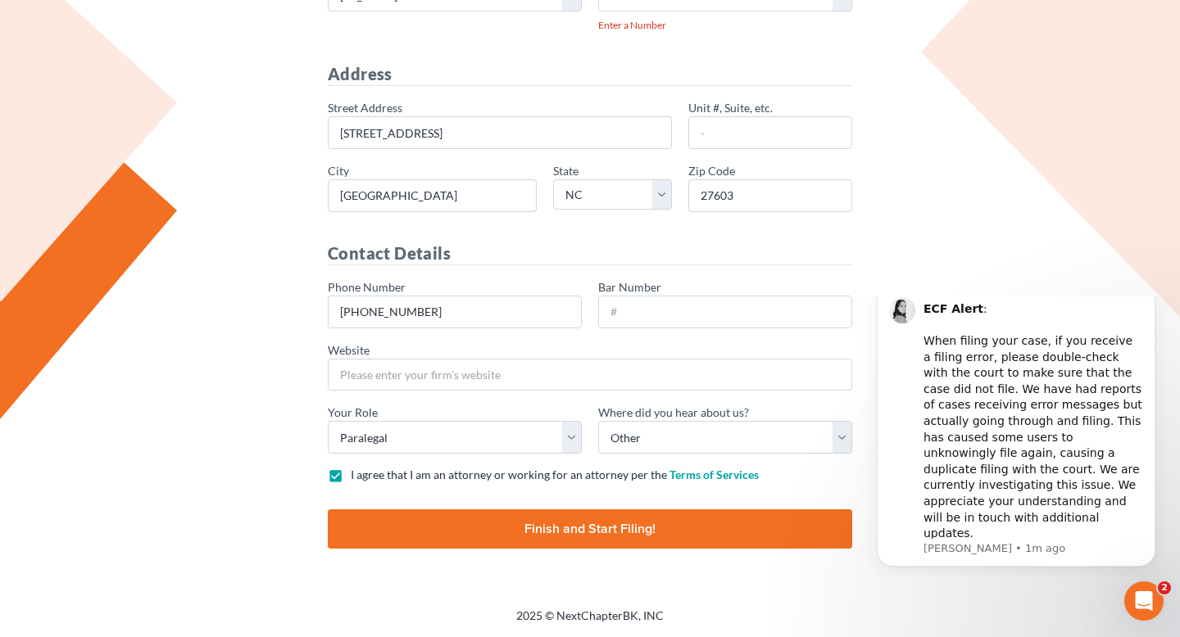
click at [501, 510] on input "Finish and Start Filing!" at bounding box center [590, 529] width 524 height 39
type input "Thinking..."
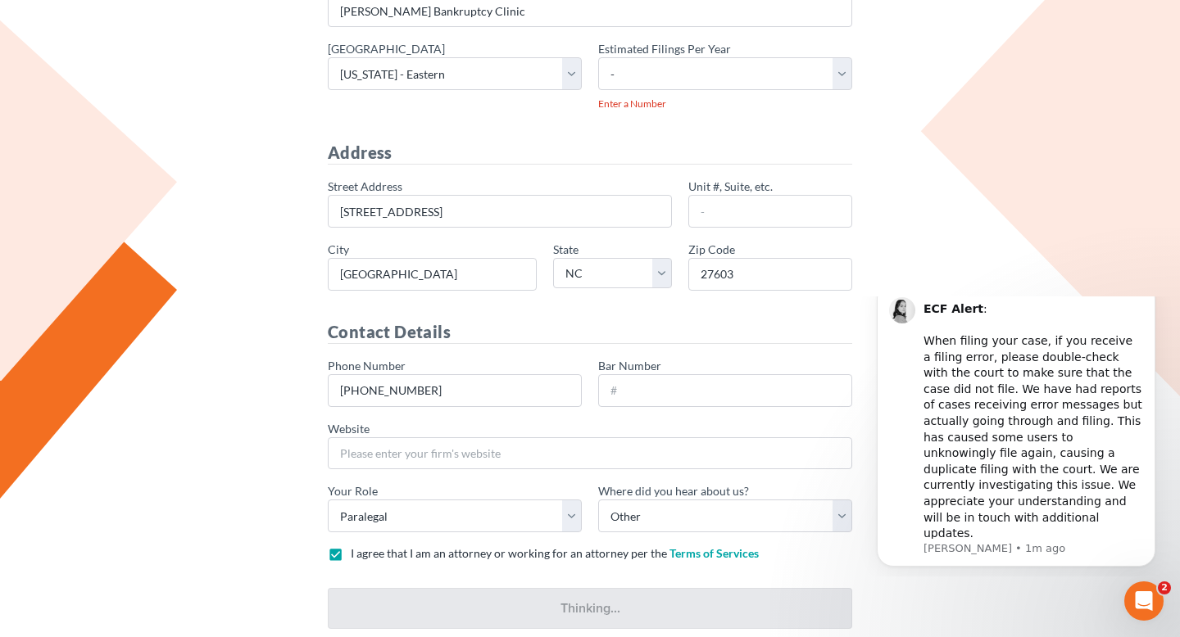
scroll to position [177, 0]
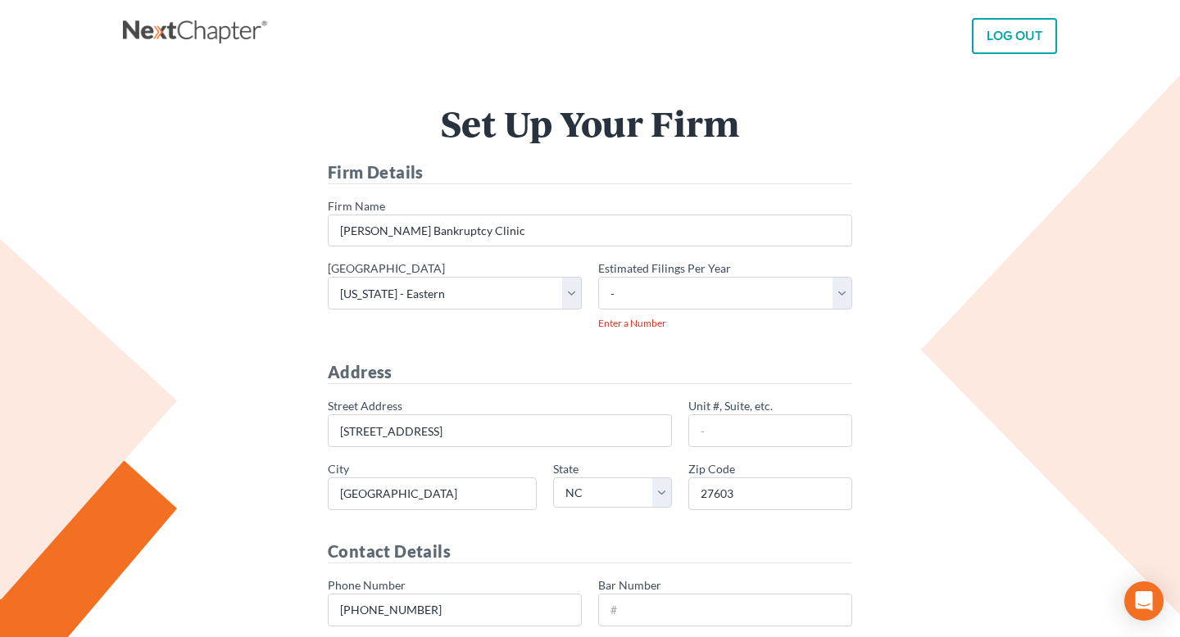
click at [669, 311] on div "* Estimated Filings Per Year - 1-10 11-50 50+ Enter a Number" at bounding box center [725, 295] width 254 height 71
click at [669, 306] on select "- 1-10 11-50 50+" at bounding box center [725, 293] width 254 height 33
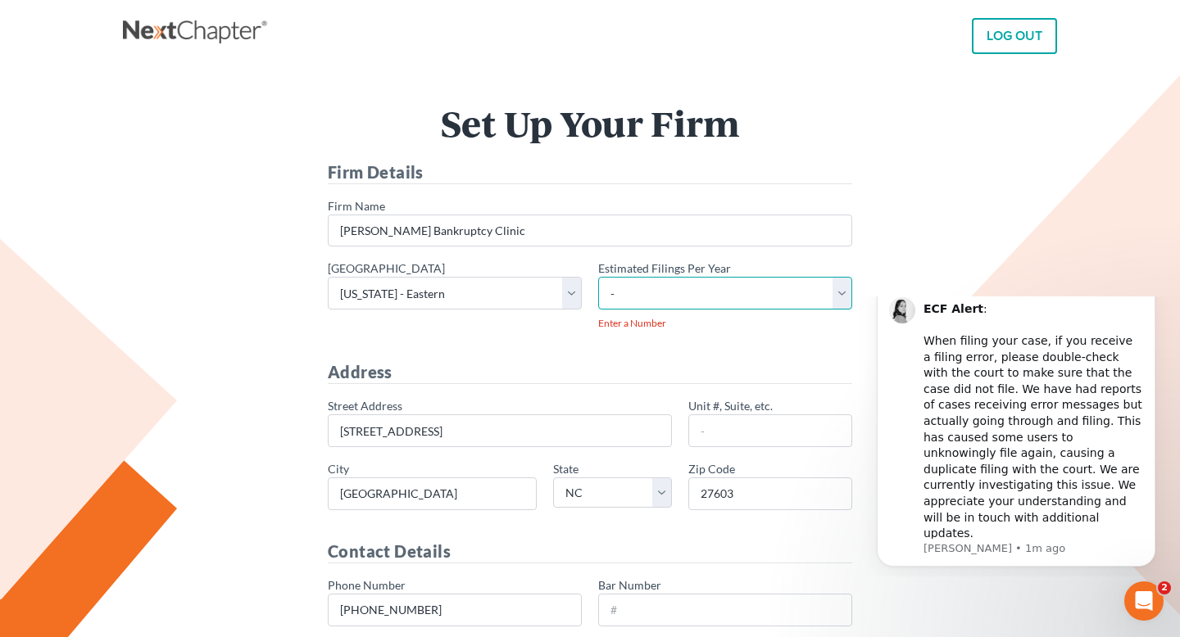
select select "10"
click at [598, 277] on select "- 1-10 11-50 50+" at bounding box center [725, 293] width 254 height 33
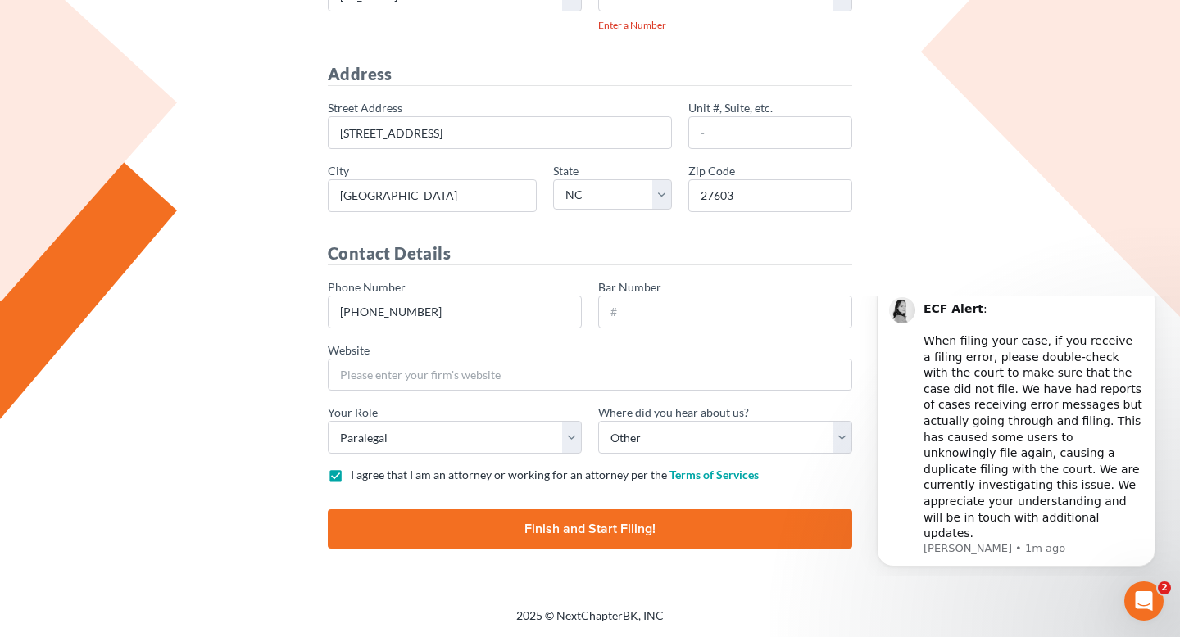
click at [575, 518] on input "Finish and Start Filing!" at bounding box center [590, 529] width 524 height 39
type input "Thinking..."
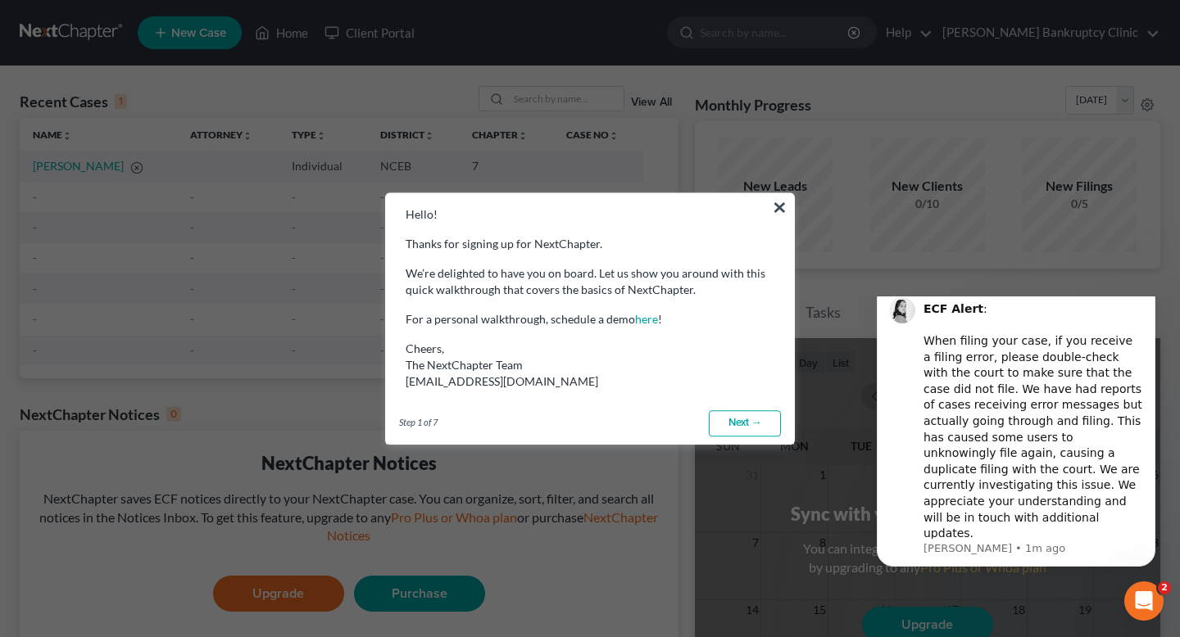
click at [781, 214] on button "×" at bounding box center [780, 207] width 16 height 26
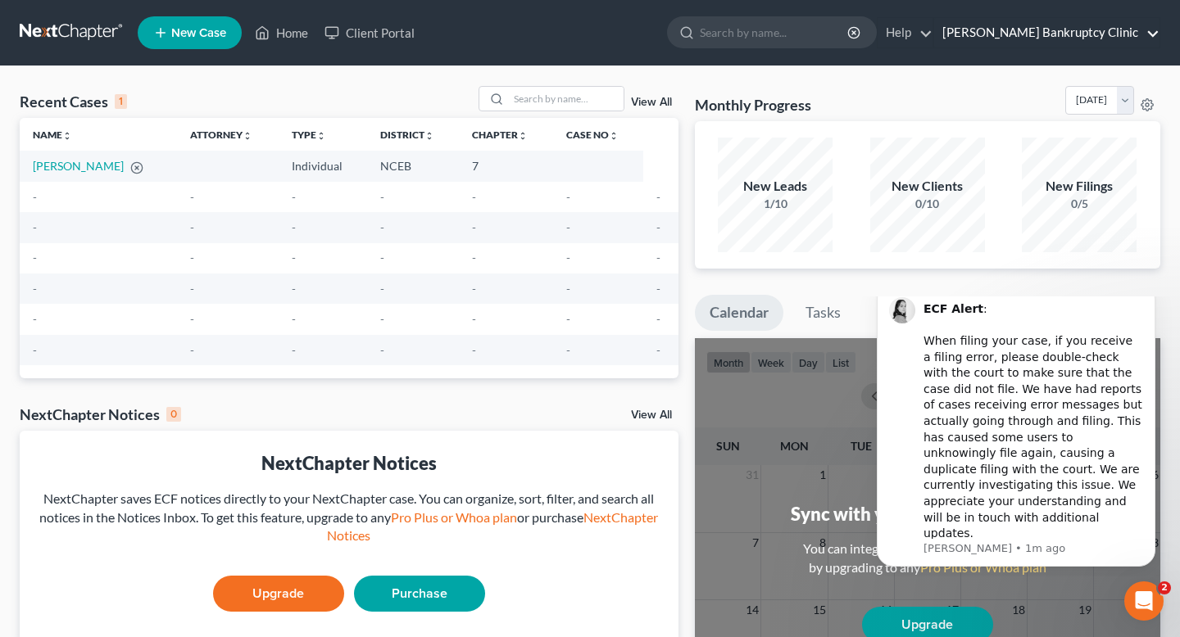
click at [1043, 29] on link "[PERSON_NAME] Bankruptcy Clinic" at bounding box center [1046, 32] width 225 height 29
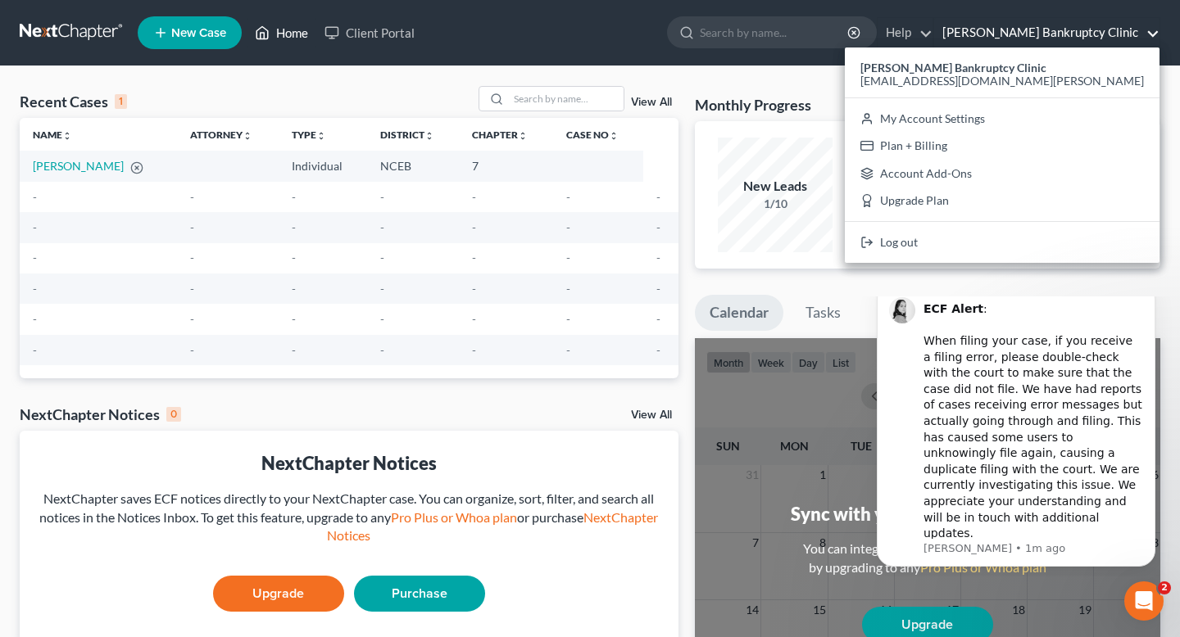
click at [280, 40] on link "Home" at bounding box center [282, 32] width 70 height 29
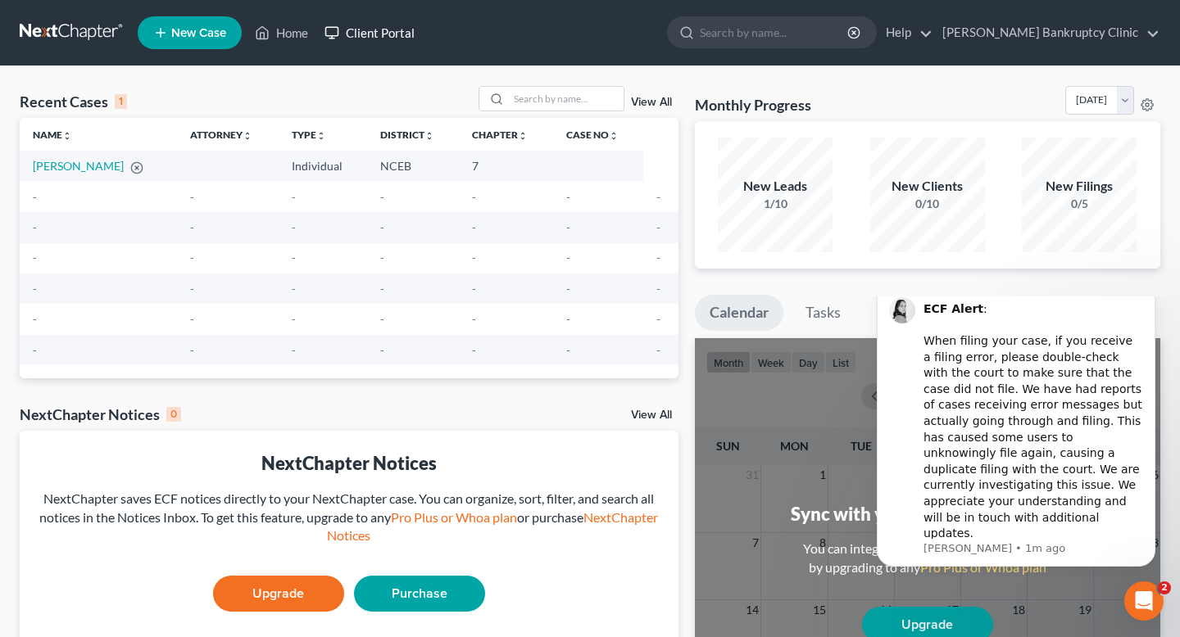
click at [345, 40] on link "Client Portal" at bounding box center [369, 32] width 107 height 29
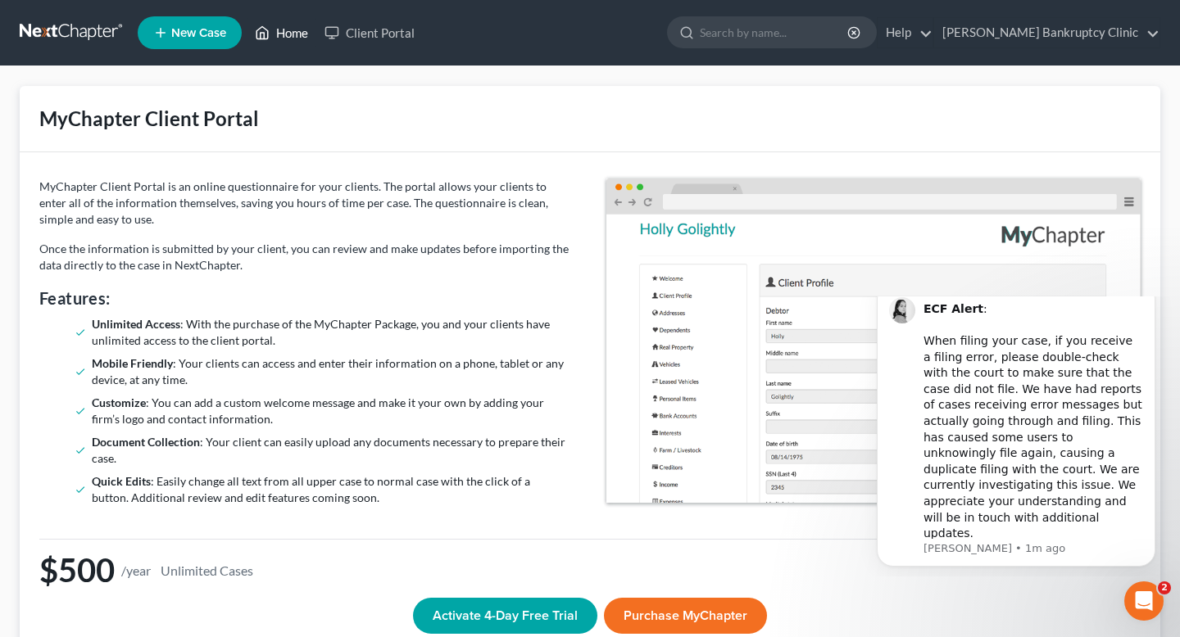
click at [289, 42] on link "Home" at bounding box center [282, 32] width 70 height 29
